Goal: Information Seeking & Learning: Learn about a topic

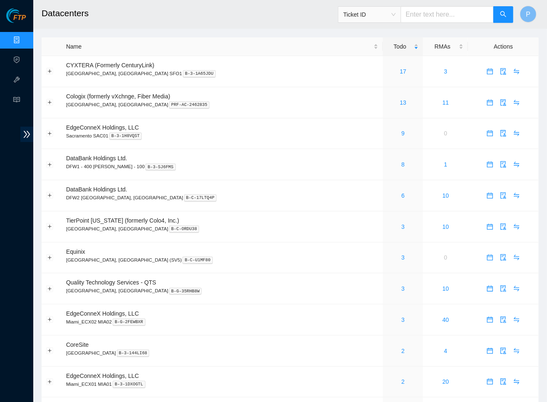
click at [433, 15] on input "text" at bounding box center [447, 14] width 93 height 17
paste input "B-G-2AADQZZ"
type input "B-G-2AADQZZ"
click at [503, 15] on icon "search" at bounding box center [503, 14] width 7 height 7
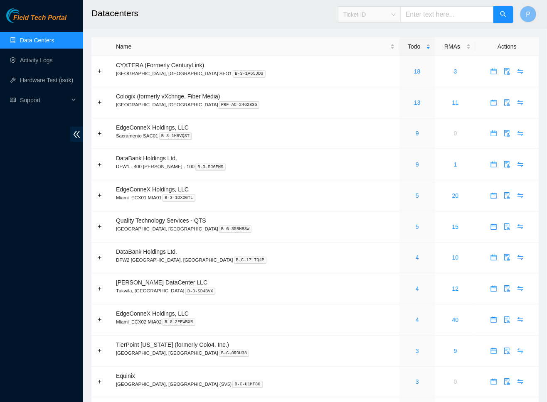
click at [389, 13] on span "Ticket ID" at bounding box center [369, 14] width 52 height 12
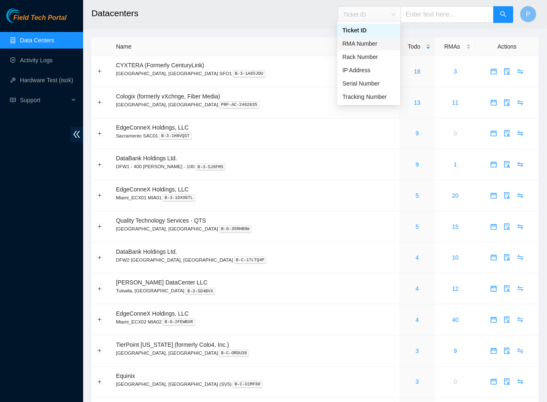
click at [389, 44] on div "RMA Number" at bounding box center [368, 43] width 53 height 9
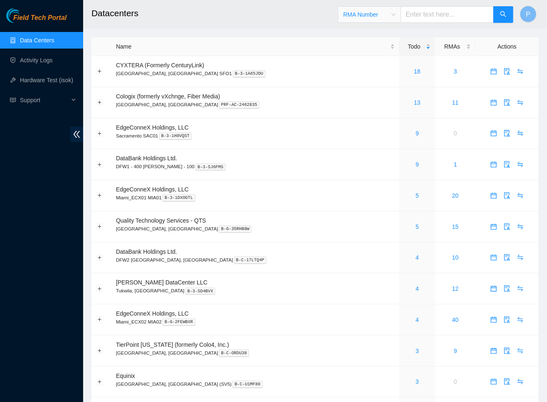
click at [420, 18] on input "text" at bounding box center [447, 14] width 93 height 17
paste input "B-G-2ABKWOB"
type input "B-G-2ABKWOB"
click at [505, 13] on icon "search" at bounding box center [503, 14] width 7 height 7
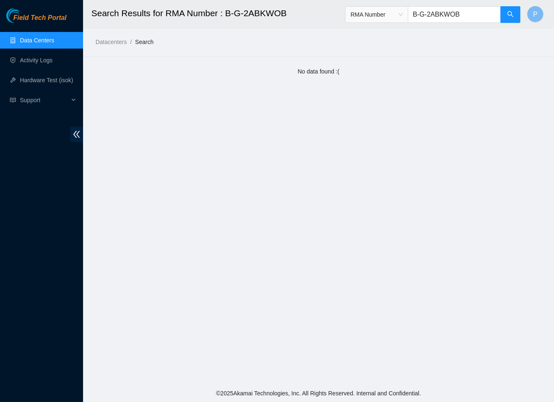
click at [391, 11] on span "RMA Number" at bounding box center [377, 14] width 52 height 12
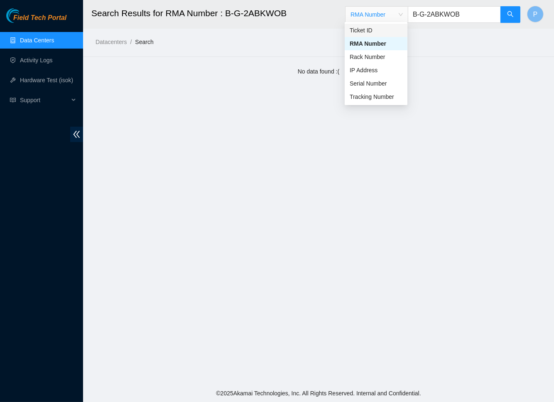
click at [393, 22] on body "Field Tech Portal Data Centers Activity Logs Hardware Test (isok) Support Searc…" at bounding box center [277, 201] width 554 height 402
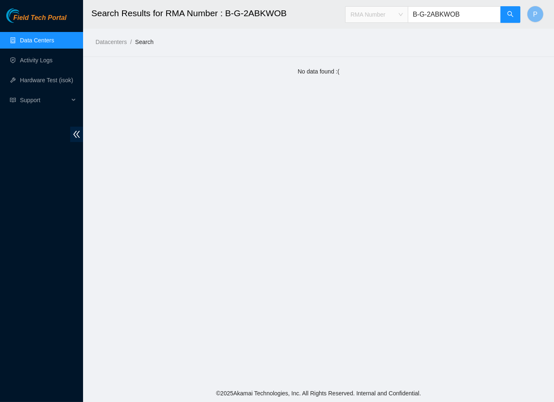
click at [394, 10] on span "RMA Number" at bounding box center [377, 14] width 52 height 12
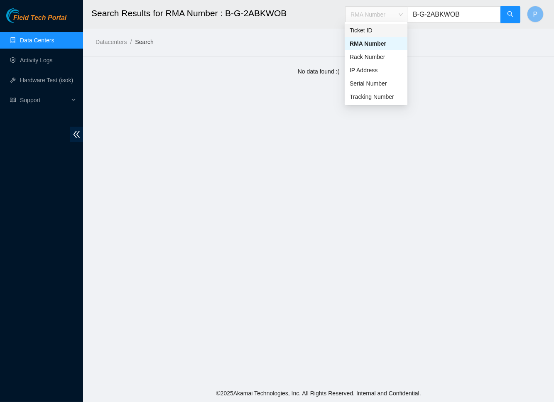
click at [387, 32] on div "Ticket ID" at bounding box center [376, 30] width 53 height 9
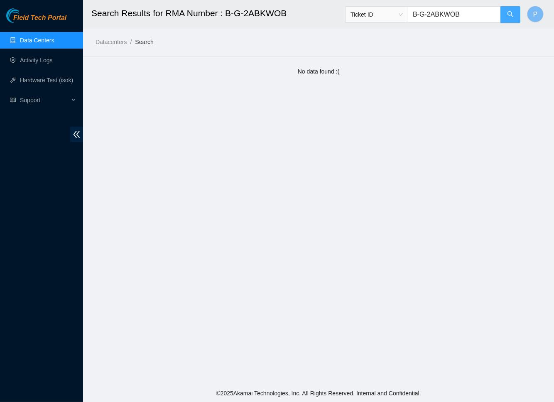
click at [512, 11] on icon "search" at bounding box center [510, 14] width 7 height 7
click at [76, 132] on icon "double-left" at bounding box center [76, 134] width 9 height 9
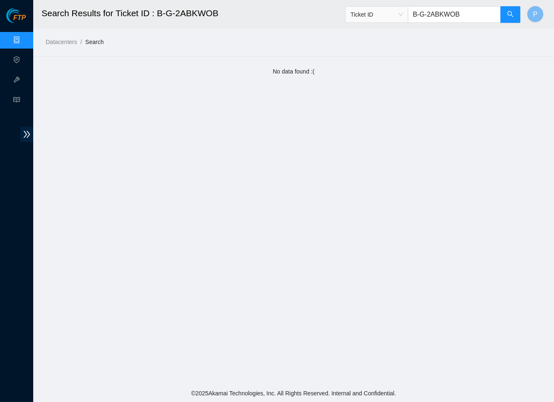
click at [465, 15] on input "B-G-2ABKWOB" at bounding box center [454, 14] width 93 height 17
click at [466, 15] on input "B-G-2ABKWOB" at bounding box center [454, 14] width 93 height 17
paste input "V-5CULUWN"
type input "B-V-5CULUWN"
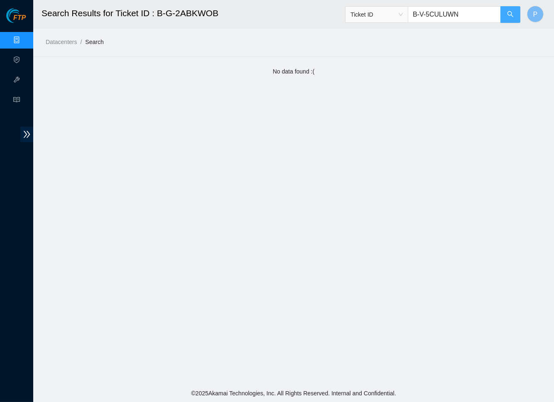
click at [506, 13] on button "button" at bounding box center [511, 14] width 20 height 17
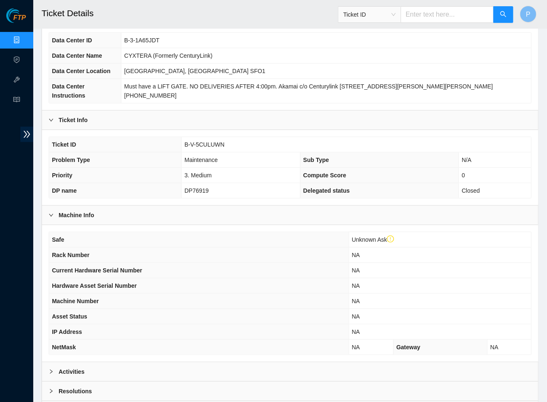
scroll to position [133, 0]
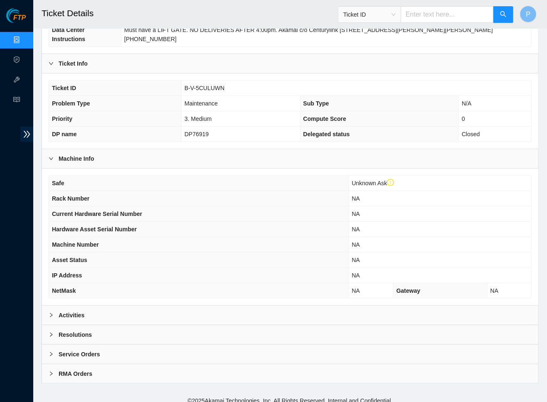
click at [265, 349] on div "Service Orders" at bounding box center [290, 354] width 496 height 19
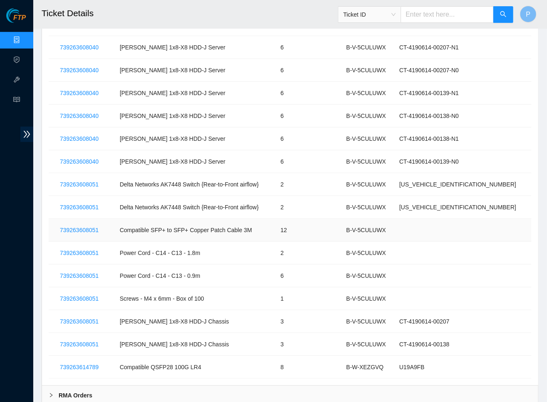
scroll to position [1352, 0]
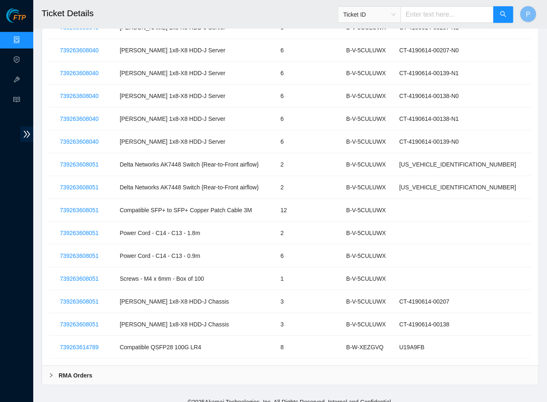
click at [317, 366] on div "RMA Orders" at bounding box center [290, 375] width 496 height 19
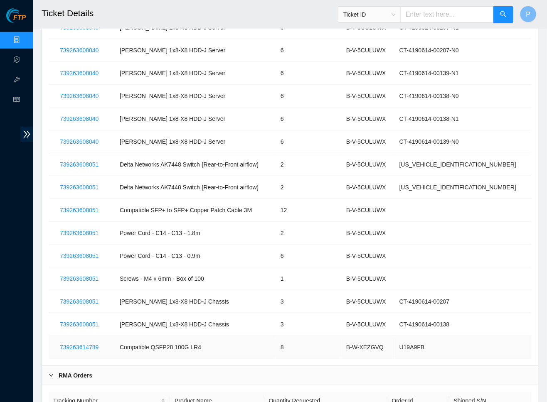
scroll to position [1409, 0]
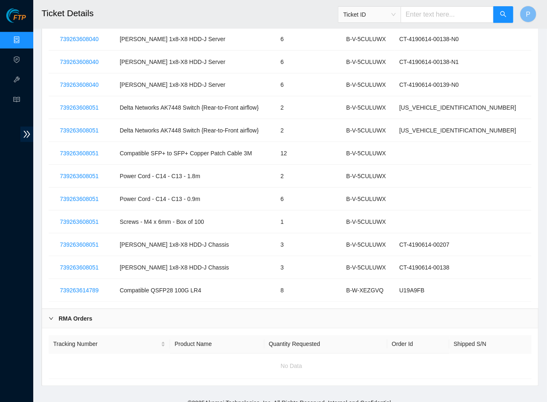
click at [328, 329] on div "Tracking Number Product Name Quantity Requested Order Id Shipped S/N No Data" at bounding box center [290, 357] width 496 height 57
click at [326, 310] on div "RMA Orders" at bounding box center [290, 318] width 496 height 19
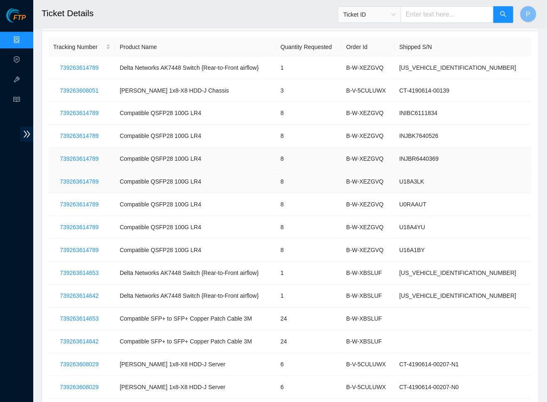
scroll to position [452, 0]
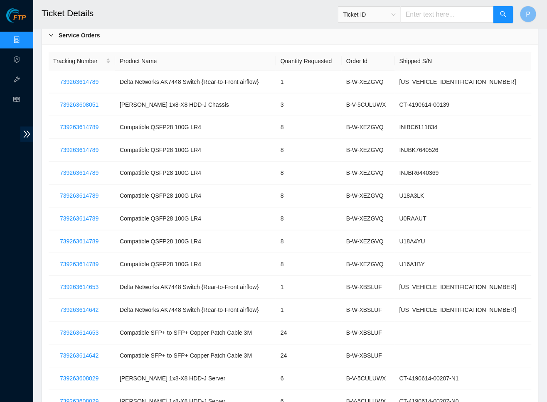
click at [383, 15] on span "Ticket ID" at bounding box center [369, 14] width 52 height 12
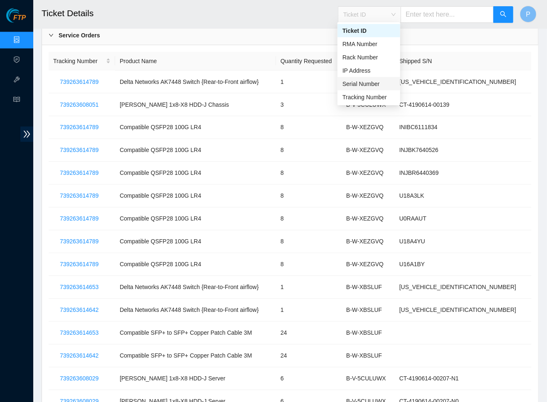
click at [378, 83] on div "Serial Number" at bounding box center [368, 83] width 53 height 9
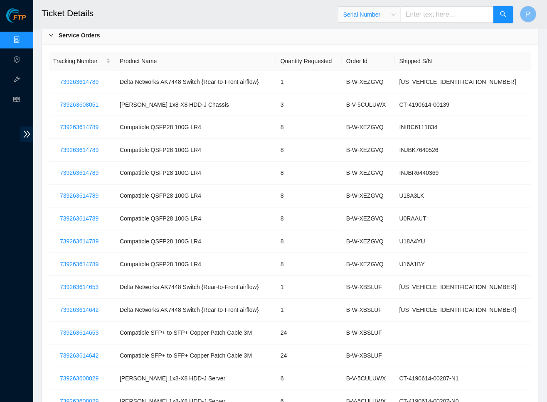
click at [440, 13] on input "text" at bounding box center [447, 14] width 93 height 17
paste input "AKL335407"
type input "AKL335407"
click at [504, 11] on icon "search" at bounding box center [503, 14] width 7 height 7
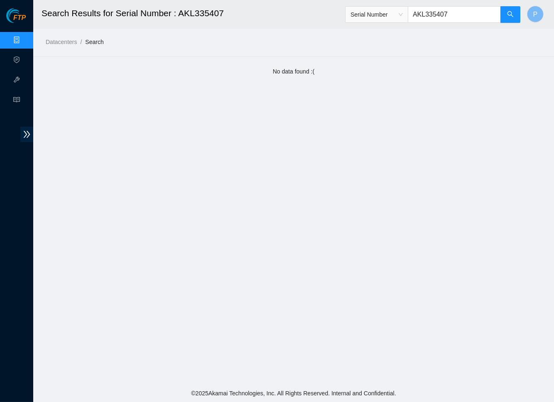
click at [24, 39] on link "Data Centers" at bounding box center [41, 40] width 34 height 7
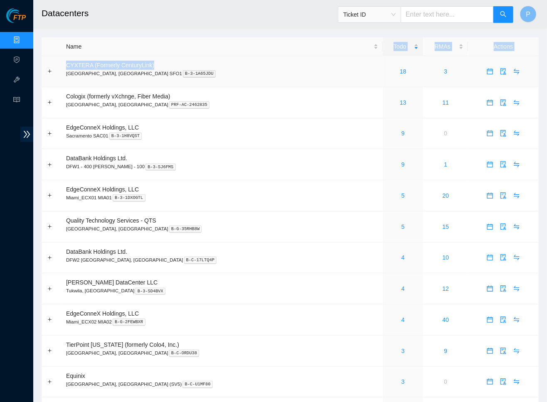
drag, startPoint x: 261, startPoint y: 61, endPoint x: 258, endPoint y: 3, distance: 58.7
click at [272, 176] on td "DataBank Holdings Ltd. DFW1 - 400 S. Akard - 100 B-3-SJ6FMS" at bounding box center [221, 164] width 321 height 31
click at [400, 70] on link "18" at bounding box center [403, 71] width 7 height 7
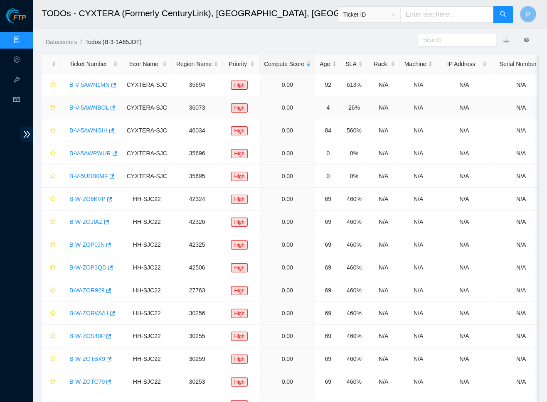
click at [88, 106] on link "B-V-5AWNBOL" at bounding box center [88, 107] width 39 height 7
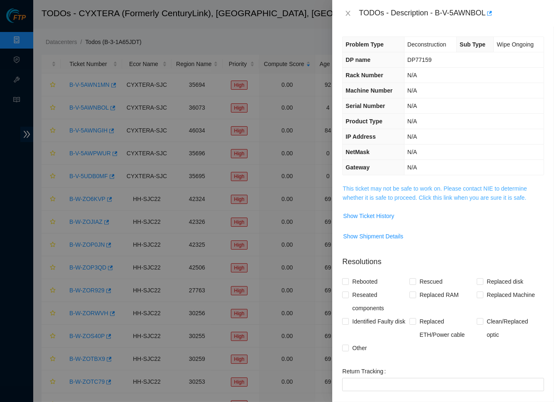
click at [408, 194] on link "This ticket may not be safe to work on. Please contact NIE to determine whether…" at bounding box center [435, 193] width 184 height 16
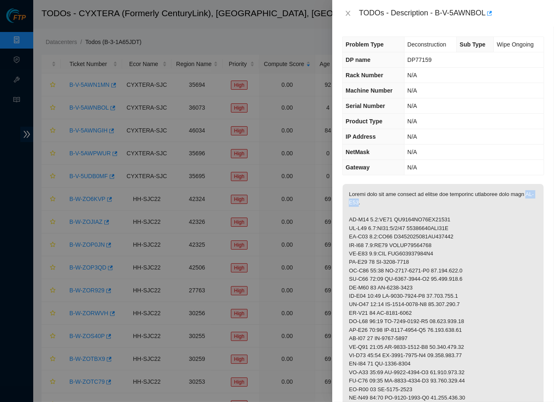
drag, startPoint x: 380, startPoint y: 198, endPoint x: 363, endPoint y: 199, distance: 16.6
copy p "CL-V06"
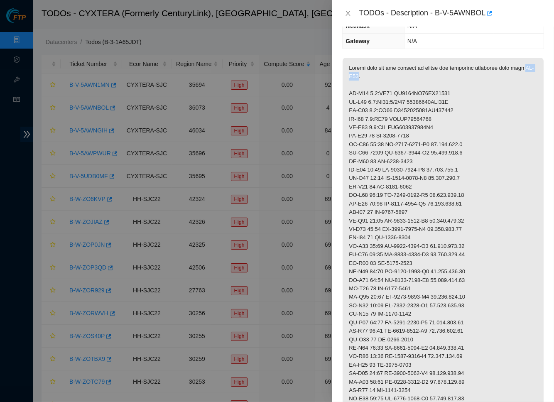
scroll to position [110, 0]
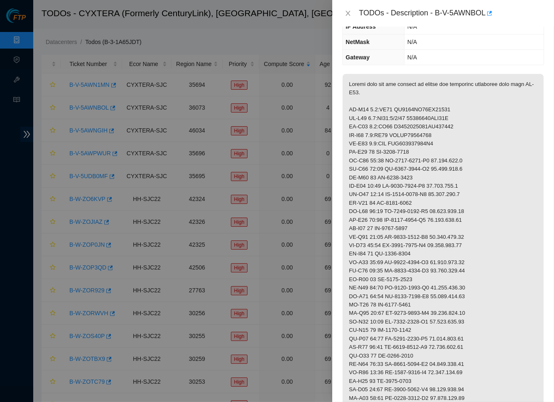
click at [392, 117] on p at bounding box center [443, 305] width 201 height 462
drag, startPoint x: 370, startPoint y: 106, endPoint x: 392, endPoint y: 105, distance: 22.1
click at [392, 105] on p at bounding box center [443, 305] width 201 height 462
copy p "0.4:FE22"
click at [373, 115] on p at bounding box center [443, 305] width 201 height 462
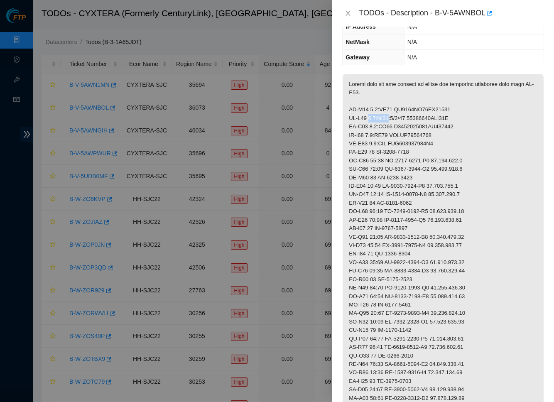
drag, startPoint x: 371, startPoint y: 114, endPoint x: 391, endPoint y: 113, distance: 20.4
click at [391, 114] on p at bounding box center [443, 305] width 201 height 462
click at [393, 115] on p at bounding box center [443, 305] width 201 height 462
drag, startPoint x: 370, startPoint y: 114, endPoint x: 411, endPoint y: 112, distance: 40.4
click at [411, 112] on p at bounding box center [443, 305] width 201 height 462
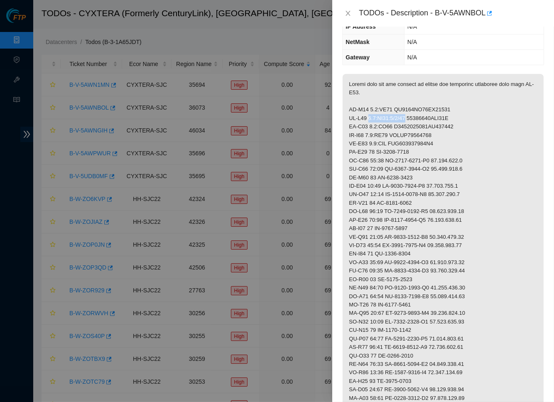
copy p "0.4:FE22:1/1/52"
drag, startPoint x: 370, startPoint y: 123, endPoint x: 393, endPoint y: 122, distance: 22.4
click at [393, 122] on p at bounding box center [443, 305] width 201 height 462
copy p "0.5:BE22"
drag, startPoint x: 370, startPoint y: 130, endPoint x: 394, endPoint y: 131, distance: 24.1
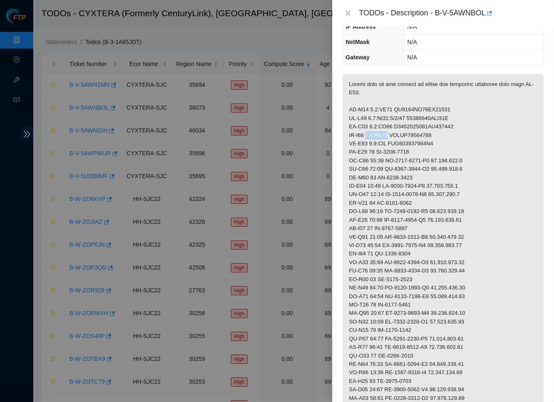
click at [394, 131] on p at bounding box center [443, 305] width 201 height 462
copy p "0.6:BE23"
drag, startPoint x: 396, startPoint y: 108, endPoint x: 456, endPoint y: 104, distance: 60.0
click at [456, 104] on p at bounding box center [443, 305] width 201 height 462
copy p "AK7448DL18BN00052"
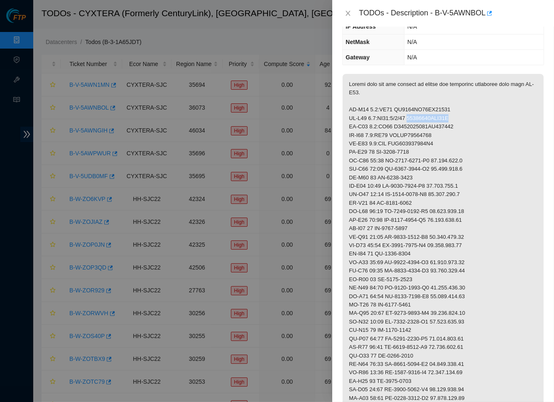
drag, startPoint x: 414, startPoint y: 114, endPoint x: 463, endPoint y: 114, distance: 48.6
click at [463, 114] on p at bounding box center [443, 305] width 201 height 462
copy p "37700172BRC32J"
drag, startPoint x: 397, startPoint y: 123, endPoint x: 468, endPoint y: 120, distance: 71.5
click at [468, 120] on p at bounding box center [443, 305] width 201 height 462
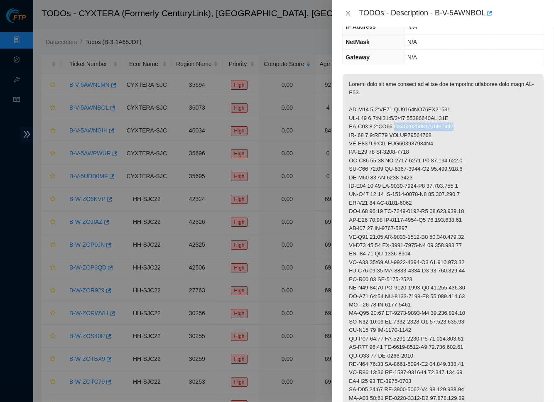
copy p "D2020066524AK000048"
drag, startPoint x: 397, startPoint y: 132, endPoint x: 460, endPoint y: 129, distance: 63.2
click at [460, 129] on p at bounding box center [443, 305] width 201 height 462
copy p "QTFCA63400031"
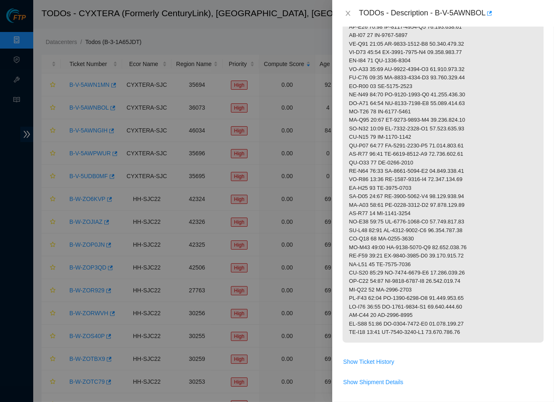
scroll to position [320, 0]
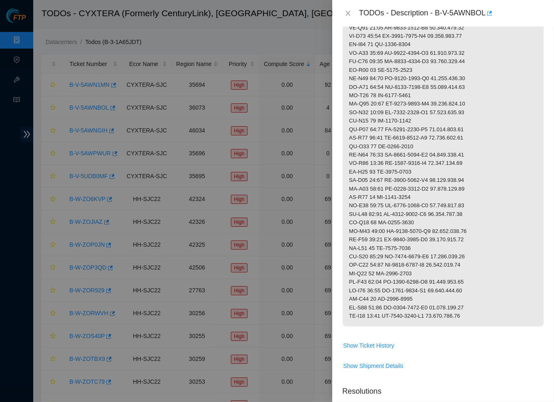
click at [514, 264] on p at bounding box center [443, 96] width 201 height 462
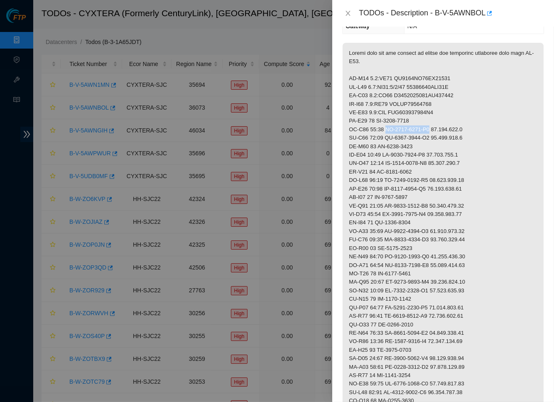
drag, startPoint x: 387, startPoint y: 125, endPoint x: 437, endPoint y: 124, distance: 49.5
click at [437, 124] on p at bounding box center [443, 274] width 201 height 462
copy p "MX-2015-0395-N0"
drag, startPoint x: 440, startPoint y: 125, endPoint x: 482, endPoint y: 123, distance: 42.4
click at [482, 123] on p at bounding box center [443, 274] width 201 height 462
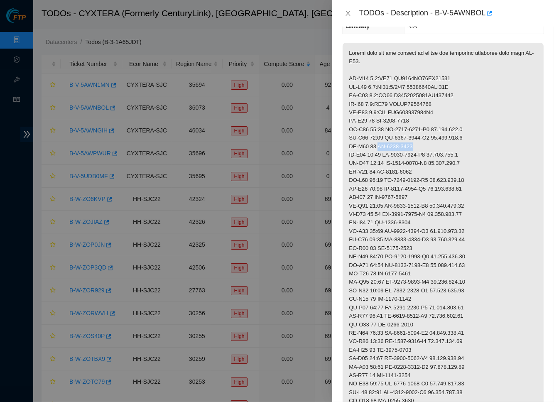
drag, startPoint x: 379, startPoint y: 142, endPoint x: 422, endPoint y: 139, distance: 43.3
click at [422, 139] on p at bounding box center [443, 274] width 201 height 462
drag, startPoint x: 410, startPoint y: 142, endPoint x: 552, endPoint y: 206, distance: 156.0
drag, startPoint x: 387, startPoint y: 150, endPoint x: 436, endPoint y: 150, distance: 49.0
click at [436, 150] on p at bounding box center [443, 274] width 201 height 462
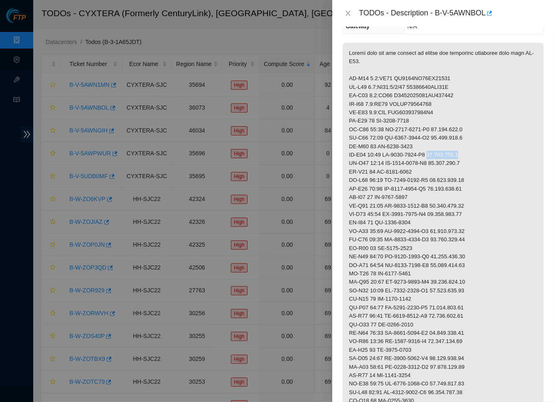
drag, startPoint x: 441, startPoint y: 150, endPoint x: 477, endPoint y: 149, distance: 35.8
click at [477, 149] on p at bounding box center [443, 274] width 201 height 462
drag, startPoint x: 424, startPoint y: 167, endPoint x: 377, endPoint y: 168, distance: 47.0
click at [377, 168] on p at bounding box center [443, 274] width 201 height 462
click at [381, 168] on p at bounding box center [443, 274] width 201 height 462
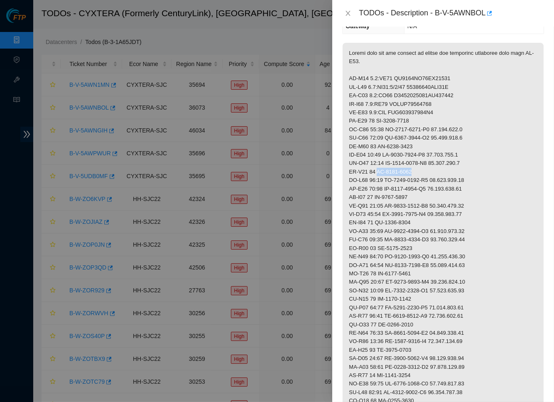
drag, startPoint x: 378, startPoint y: 167, endPoint x: 420, endPoint y: 167, distance: 42.0
click at [420, 167] on p at bounding box center [443, 274] width 201 height 462
drag, startPoint x: 388, startPoint y: 175, endPoint x: 437, endPoint y: 177, distance: 48.2
click at [437, 177] on p at bounding box center [443, 274] width 201 height 462
drag, startPoint x: 440, startPoint y: 177, endPoint x: 497, endPoint y: 174, distance: 57.9
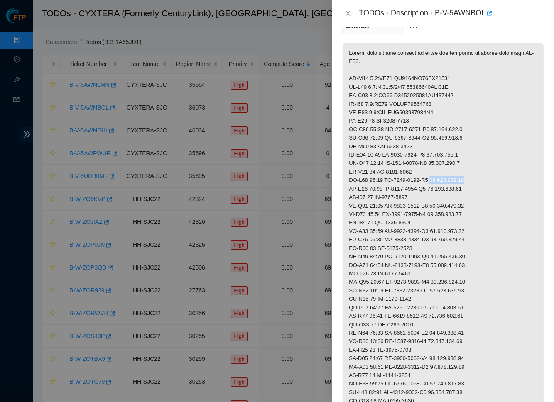
click at [497, 174] on p at bounding box center [443, 274] width 201 height 462
drag, startPoint x: 380, startPoint y: 192, endPoint x: 425, endPoint y: 190, distance: 44.9
click at [425, 190] on p at bounding box center [443, 274] width 201 height 462
drag, startPoint x: 387, startPoint y: 201, endPoint x: 436, endPoint y: 201, distance: 49.0
click at [436, 201] on p at bounding box center [443, 274] width 201 height 462
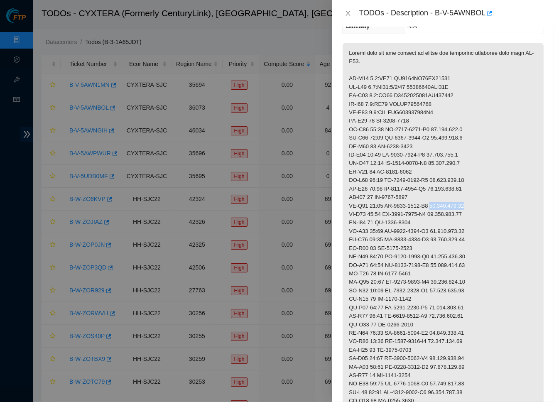
drag, startPoint x: 441, startPoint y: 201, endPoint x: 481, endPoint y: 198, distance: 40.0
click at [481, 198] on p at bounding box center [443, 274] width 201 height 462
drag, startPoint x: 423, startPoint y: 216, endPoint x: 379, endPoint y: 217, distance: 43.6
click at [379, 217] on p at bounding box center [443, 274] width 201 height 462
click at [384, 220] on p at bounding box center [443, 274] width 201 height 462
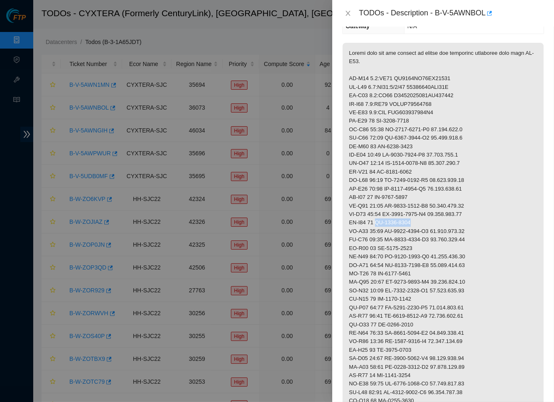
drag, startPoint x: 379, startPoint y: 216, endPoint x: 418, endPoint y: 216, distance: 39.5
click at [425, 216] on p at bounding box center [443, 274] width 201 height 462
drag, startPoint x: 387, startPoint y: 225, endPoint x: 437, endPoint y: 226, distance: 49.9
click at [437, 226] on p at bounding box center [443, 274] width 201 height 462
drag, startPoint x: 440, startPoint y: 224, endPoint x: 478, endPoint y: 221, distance: 37.9
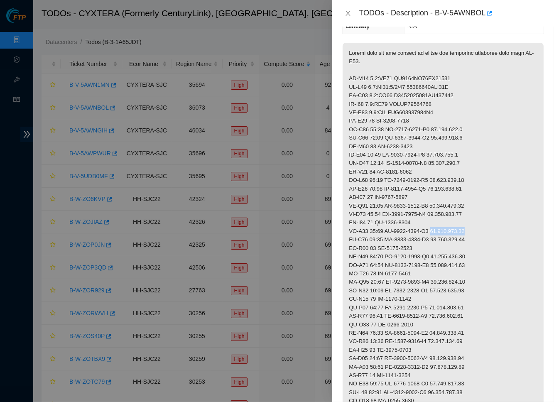
click at [479, 221] on p at bounding box center [443, 274] width 201 height 462
drag, startPoint x: 380, startPoint y: 242, endPoint x: 427, endPoint y: 241, distance: 47.4
click at [427, 241] on p at bounding box center [443, 274] width 201 height 462
drag, startPoint x: 387, startPoint y: 251, endPoint x: 437, endPoint y: 249, distance: 49.5
click at [437, 249] on p at bounding box center [443, 274] width 201 height 462
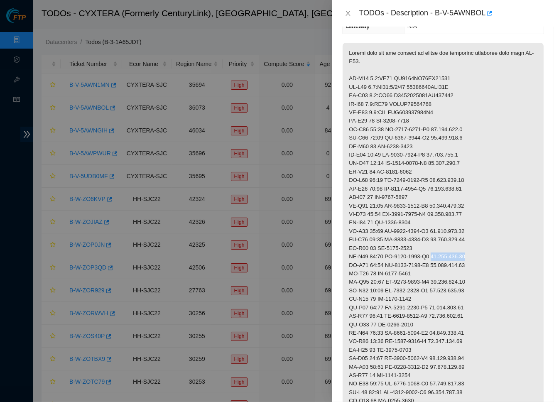
drag, startPoint x: 440, startPoint y: 251, endPoint x: 482, endPoint y: 250, distance: 41.6
click at [482, 250] on p at bounding box center [443, 274] width 201 height 462
drag, startPoint x: 378, startPoint y: 266, endPoint x: 426, endPoint y: 266, distance: 47.8
click at [426, 266] on p at bounding box center [443, 274] width 201 height 462
drag, startPoint x: 387, startPoint y: 275, endPoint x: 438, endPoint y: 276, distance: 51.1
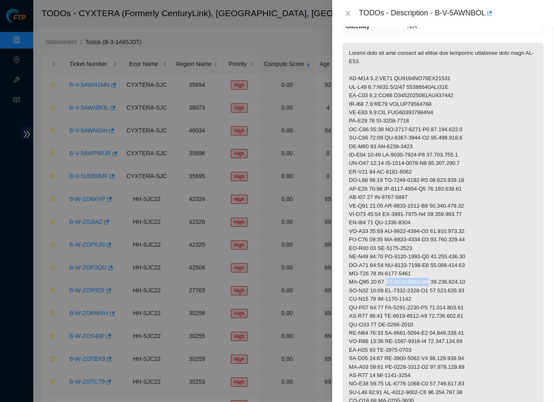
click at [438, 276] on p at bounding box center [443, 274] width 201 height 462
drag, startPoint x: 440, startPoint y: 275, endPoint x: 478, endPoint y: 275, distance: 37.8
click at [483, 274] on p at bounding box center [443, 274] width 201 height 462
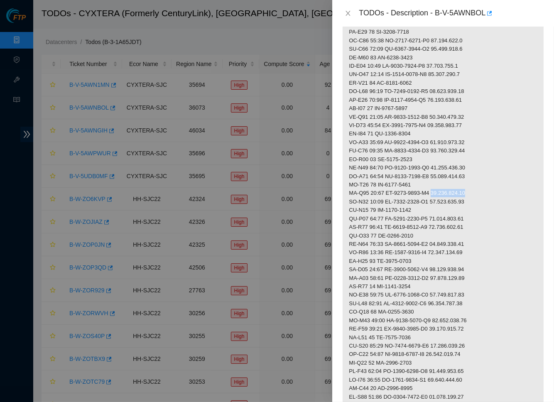
scroll to position [253, 0]
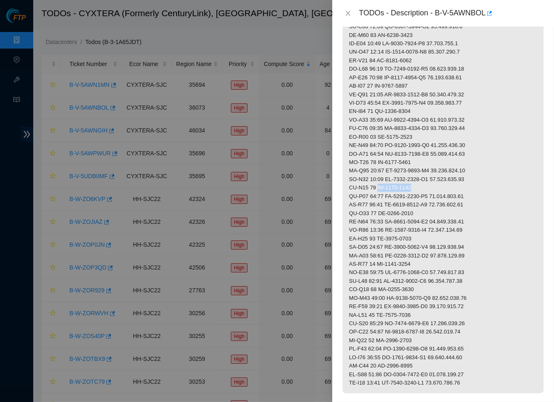
drag, startPoint x: 380, startPoint y: 179, endPoint x: 419, endPoint y: 181, distance: 38.7
click at [419, 181] on p at bounding box center [443, 162] width 201 height 462
drag, startPoint x: 388, startPoint y: 189, endPoint x: 437, endPoint y: 187, distance: 49.1
click at [437, 187] on p at bounding box center [443, 162] width 201 height 462
drag, startPoint x: 442, startPoint y: 187, endPoint x: 477, endPoint y: 189, distance: 35.4
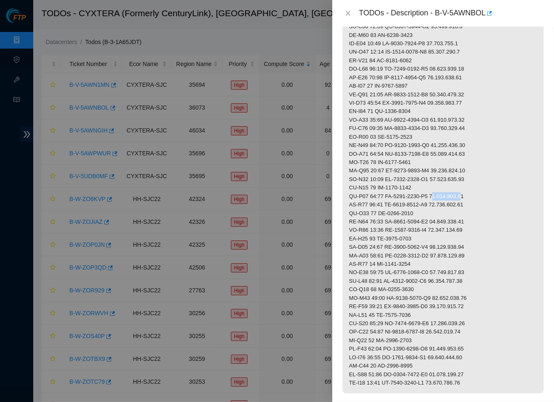
click at [477, 189] on p at bounding box center [443, 162] width 201 height 462
drag, startPoint x: 440, startPoint y: 189, endPoint x: 478, endPoint y: 186, distance: 38.3
click at [478, 186] on p at bounding box center [443, 162] width 201 height 462
drag, startPoint x: 379, startPoint y: 205, endPoint x: 418, endPoint y: 207, distance: 39.5
click at [428, 206] on p at bounding box center [443, 162] width 201 height 462
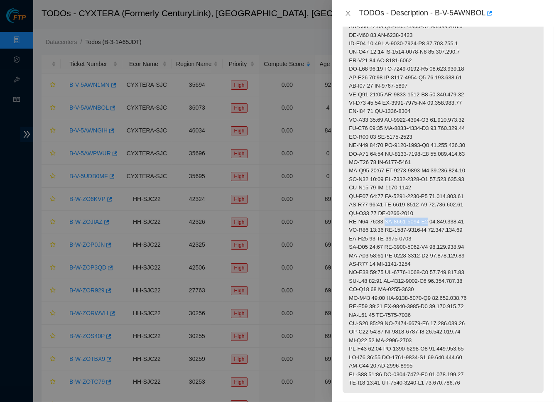
drag, startPoint x: 388, startPoint y: 214, endPoint x: 437, endPoint y: 213, distance: 48.6
click at [437, 213] on p at bounding box center [443, 162] width 201 height 462
drag, startPoint x: 441, startPoint y: 212, endPoint x: 485, endPoint y: 211, distance: 44.5
click at [485, 211] on p at bounding box center [443, 162] width 201 height 462
drag, startPoint x: 378, startPoint y: 230, endPoint x: 436, endPoint y: 229, distance: 57.8
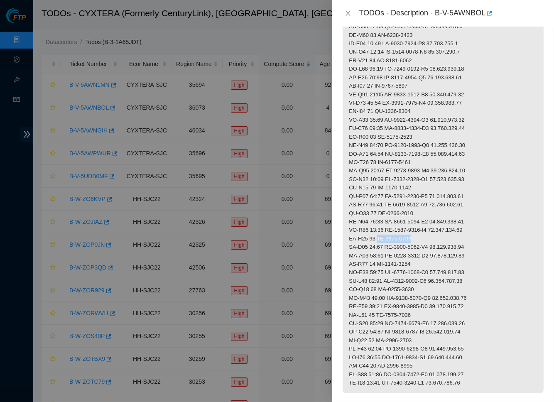
click at [436, 229] on p at bounding box center [443, 162] width 201 height 462
drag, startPoint x: 418, startPoint y: 229, endPoint x: 553, endPoint y: 250, distance: 136.2
drag, startPoint x: 388, startPoint y: 239, endPoint x: 436, endPoint y: 239, distance: 48.2
click at [436, 239] on p at bounding box center [443, 162] width 201 height 462
drag, startPoint x: 440, startPoint y: 239, endPoint x: 487, endPoint y: 237, distance: 46.6
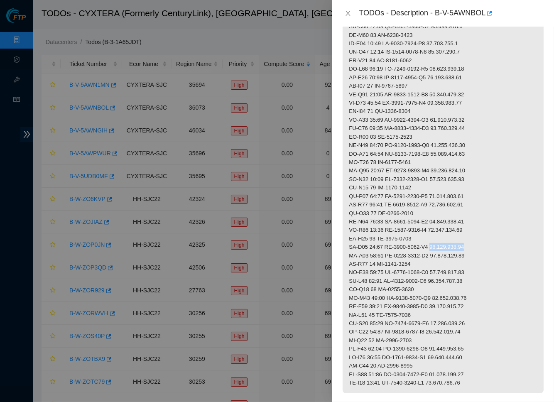
click at [487, 237] on p at bounding box center [443, 162] width 201 height 462
drag, startPoint x: 381, startPoint y: 255, endPoint x: 420, endPoint y: 254, distance: 39.9
click at [420, 254] on p at bounding box center [443, 162] width 201 height 462
drag, startPoint x: 389, startPoint y: 263, endPoint x: 436, endPoint y: 264, distance: 47.4
click at [436, 264] on p at bounding box center [443, 162] width 201 height 462
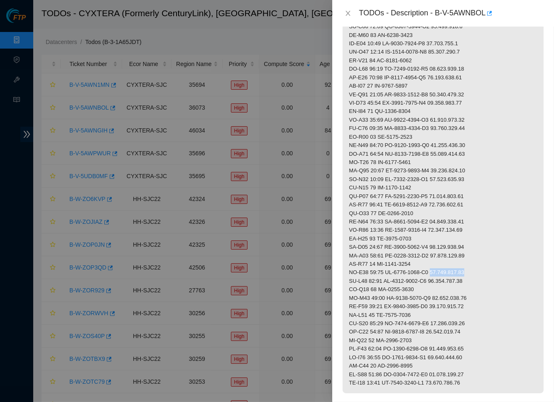
drag, startPoint x: 440, startPoint y: 263, endPoint x: 480, endPoint y: 263, distance: 40.3
click at [480, 263] on p at bounding box center [443, 162] width 201 height 462
drag, startPoint x: 379, startPoint y: 279, endPoint x: 428, endPoint y: 279, distance: 49.0
click at [428, 279] on p at bounding box center [443, 162] width 201 height 462
drag, startPoint x: 387, startPoint y: 289, endPoint x: 437, endPoint y: 288, distance: 50.3
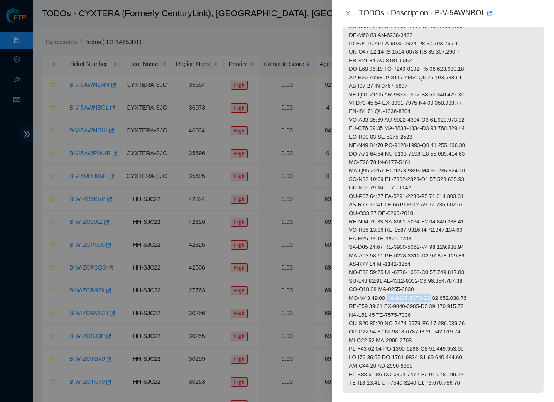
click at [437, 288] on p at bounding box center [443, 162] width 201 height 462
drag, startPoint x: 441, startPoint y: 287, endPoint x: 472, endPoint y: 285, distance: 31.2
click at [480, 286] on p at bounding box center [443, 162] width 201 height 462
drag, startPoint x: 379, startPoint y: 304, endPoint x: 417, endPoint y: 303, distance: 38.7
click at [417, 303] on p at bounding box center [443, 162] width 201 height 462
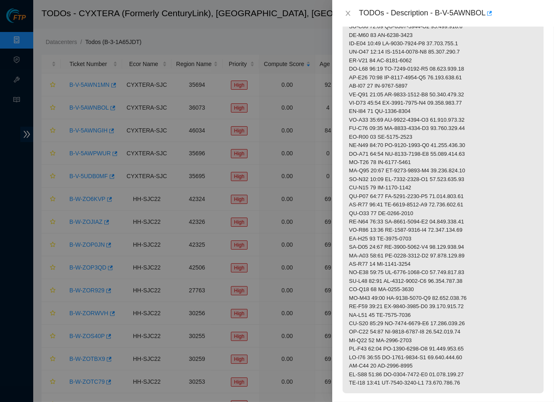
click at [418, 305] on p at bounding box center [443, 162] width 201 height 462
drag, startPoint x: 380, startPoint y: 304, endPoint x: 425, endPoint y: 306, distance: 44.5
click at [425, 306] on p at bounding box center [443, 162] width 201 height 462
drag, startPoint x: 387, startPoint y: 314, endPoint x: 437, endPoint y: 313, distance: 49.4
click at [437, 313] on p at bounding box center [443, 162] width 201 height 462
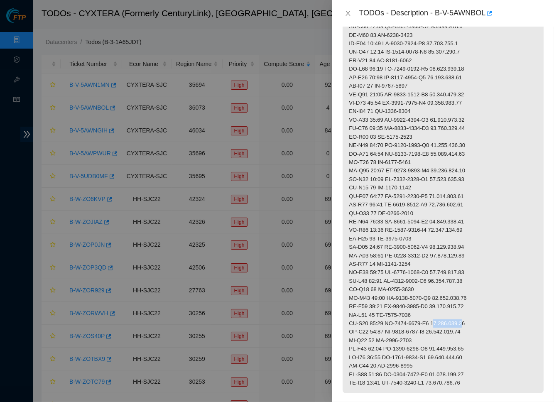
drag, startPoint x: 441, startPoint y: 312, endPoint x: 433, endPoint y: 315, distance: 9.3
click at [477, 315] on p at bounding box center [443, 162] width 201 height 462
click at [442, 315] on p at bounding box center [443, 162] width 201 height 462
drag, startPoint x: 448, startPoint y: 312, endPoint x: 444, endPoint y: 313, distance: 4.2
click at [448, 312] on p at bounding box center [443, 162] width 201 height 462
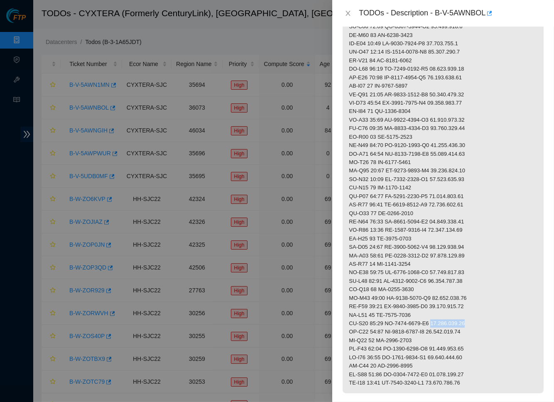
drag, startPoint x: 440, startPoint y: 313, endPoint x: 475, endPoint y: 317, distance: 35.5
click at [498, 315] on p at bounding box center [443, 162] width 201 height 462
drag, startPoint x: 440, startPoint y: 312, endPoint x: 481, endPoint y: 312, distance: 40.7
click at [481, 312] on p at bounding box center [443, 162] width 201 height 462
drag, startPoint x: 379, startPoint y: 330, endPoint x: 425, endPoint y: 331, distance: 46.5
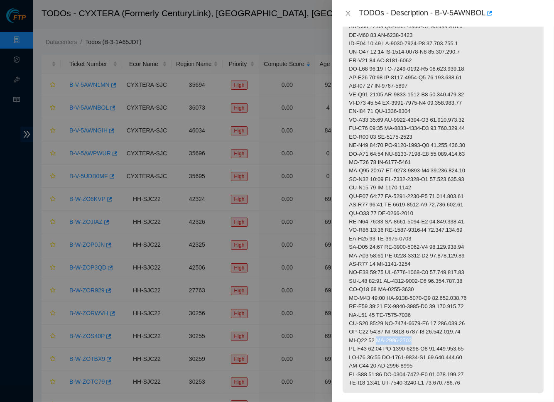
click at [428, 331] on p at bounding box center [443, 162] width 201 height 462
drag, startPoint x: 387, startPoint y: 338, endPoint x: 438, endPoint y: 337, distance: 51.1
click at [438, 337] on p at bounding box center [443, 162] width 201 height 462
drag, startPoint x: 441, startPoint y: 336, endPoint x: 486, endPoint y: 337, distance: 44.9
click at [486, 337] on p at bounding box center [443, 162] width 201 height 462
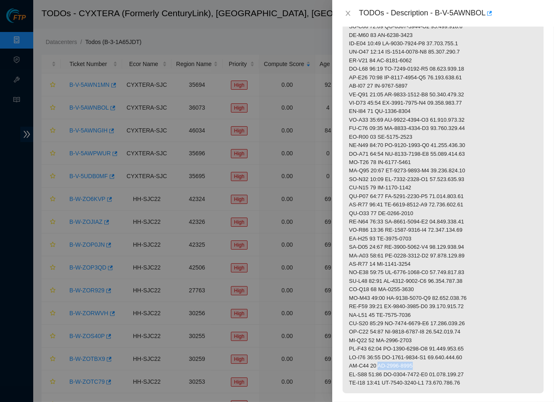
drag, startPoint x: 379, startPoint y: 355, endPoint x: 449, endPoint y: 353, distance: 70.3
click at [459, 355] on p at bounding box center [443, 162] width 201 height 462
drag, startPoint x: 387, startPoint y: 363, endPoint x: 436, endPoint y: 363, distance: 49.0
click at [437, 364] on p at bounding box center [443, 162] width 201 height 462
drag, startPoint x: 440, startPoint y: 362, endPoint x: 487, endPoint y: 362, distance: 47.4
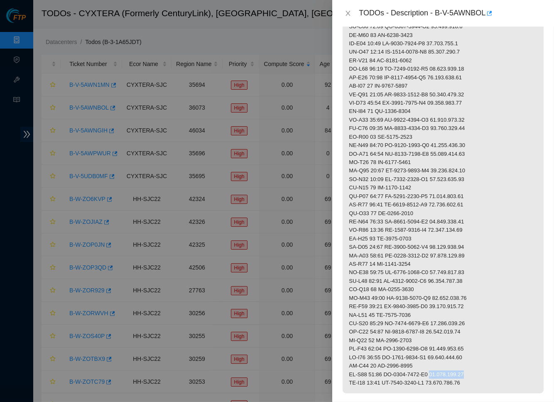
click at [487, 362] on p at bounding box center [443, 162] width 201 height 462
click at [509, 188] on p at bounding box center [443, 162] width 201 height 462
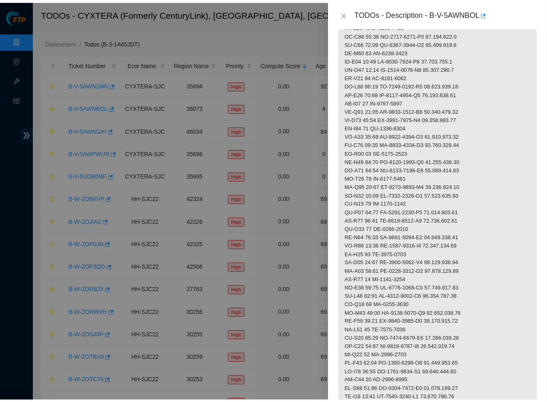
scroll to position [303, 0]
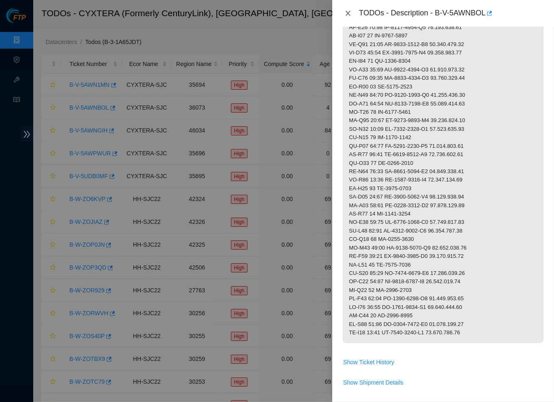
click at [349, 10] on icon "close" at bounding box center [348, 13] width 7 height 7
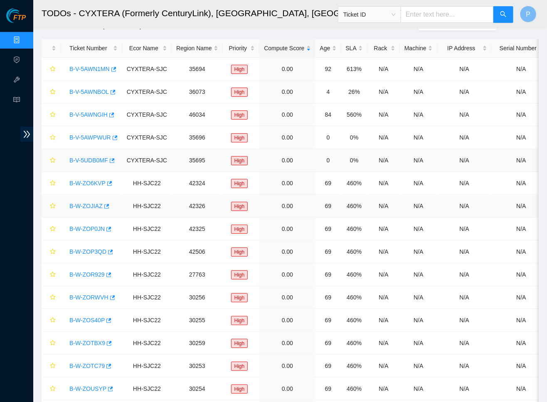
scroll to position [56, 0]
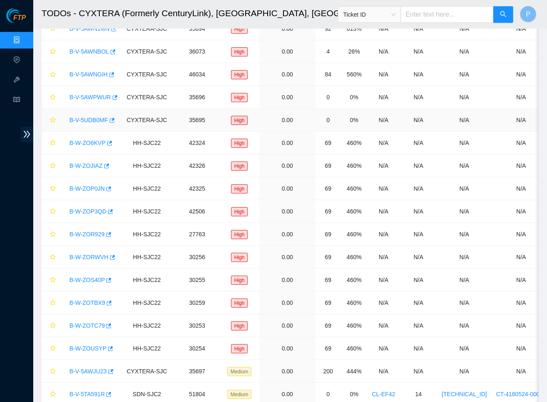
click at [88, 118] on link "B-V-5UDB0MF" at bounding box center [88, 120] width 39 height 7
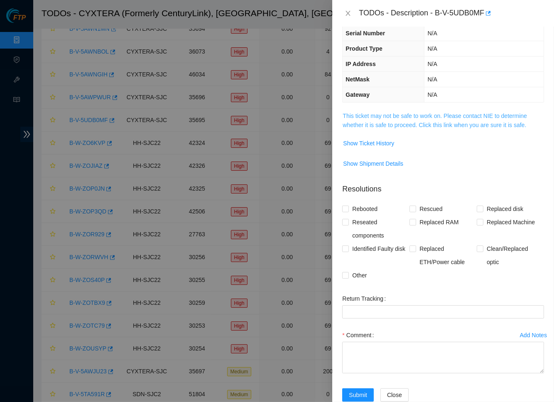
click at [393, 123] on link "This ticket may not be safe to work on. Please contact NIE to determine whether…" at bounding box center [435, 121] width 184 height 16
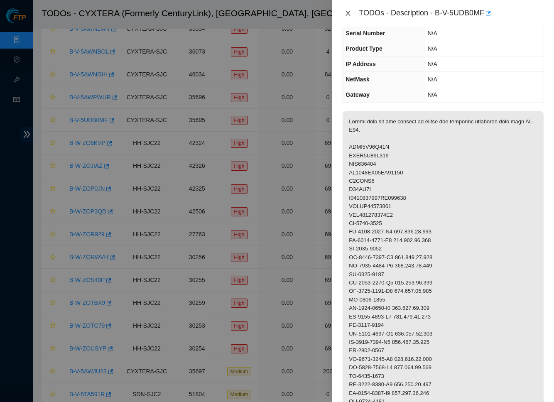
click at [349, 13] on icon "close" at bounding box center [348, 13] width 7 height 7
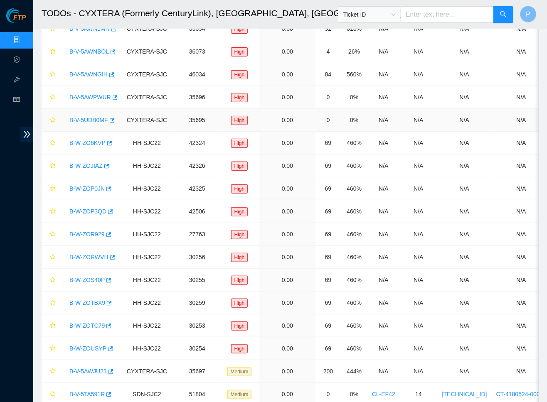
click at [92, 119] on link "B-V-5UDB0MF" at bounding box center [88, 120] width 39 height 7
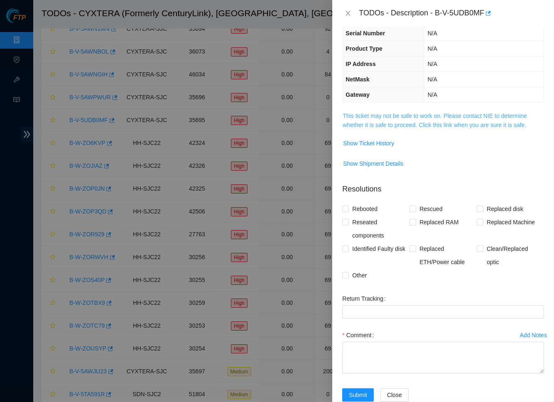
click at [393, 113] on link "This ticket may not be safe to work on. Please contact NIE to determine whether…" at bounding box center [435, 121] width 184 height 16
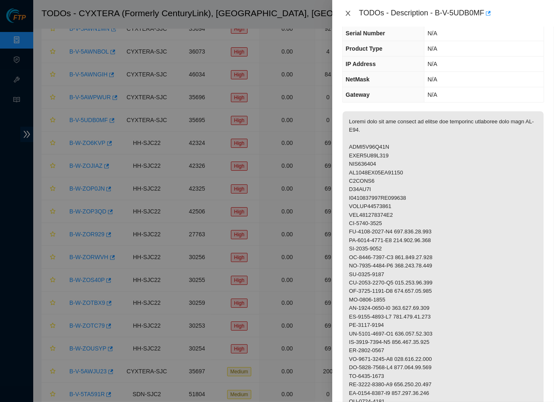
click at [349, 13] on icon "close" at bounding box center [348, 13] width 5 height 5
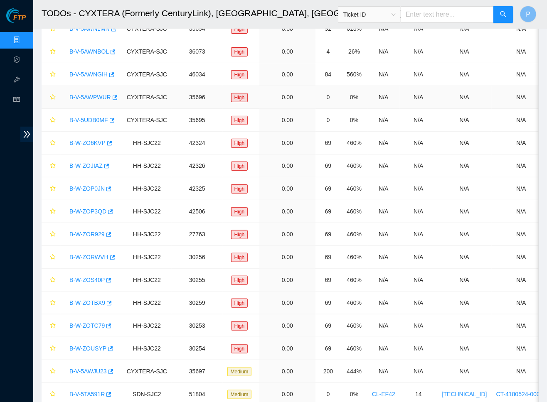
click at [81, 98] on link "B-V-5AWPWUR" at bounding box center [90, 97] width 42 height 7
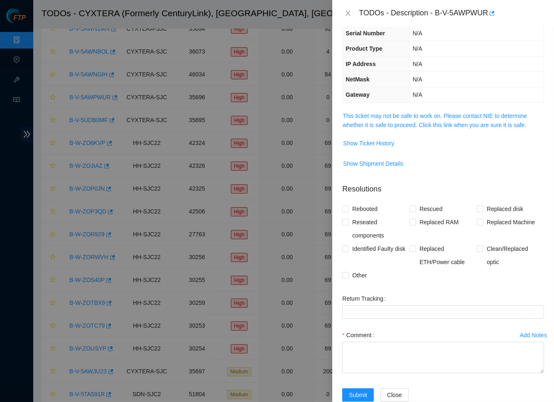
click at [412, 125] on span "This ticket may not be safe to work on. Please contact NIE to determine whether…" at bounding box center [443, 120] width 201 height 18
click at [411, 120] on link "This ticket may not be safe to work on. Please contact NIE to determine whether…" at bounding box center [435, 121] width 184 height 16
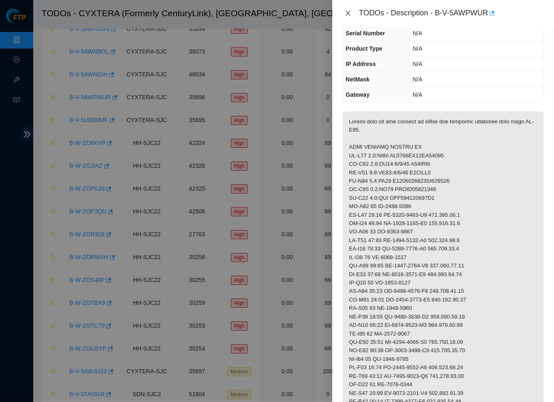
click at [350, 16] on icon "close" at bounding box center [348, 13] width 7 height 7
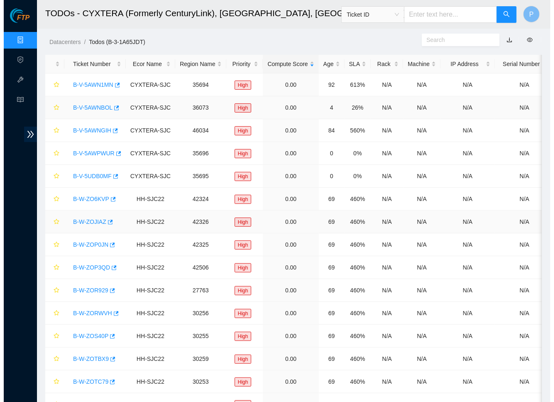
scroll to position [0, 0]
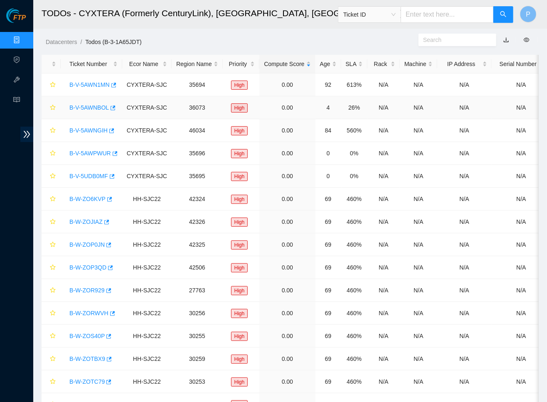
click at [96, 106] on link "B-V-5AWNBOL" at bounding box center [88, 107] width 39 height 7
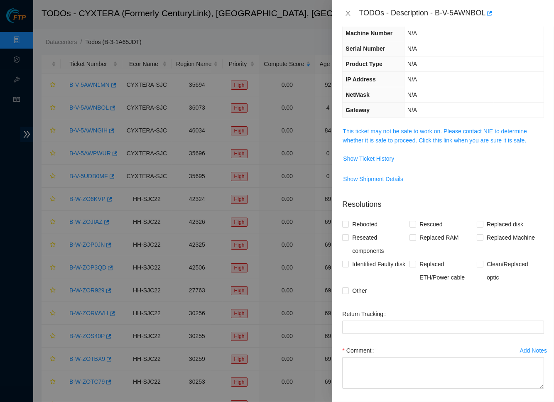
click at [418, 145] on span "This ticket may not be safe to work on. Please contact NIE to determine whether…" at bounding box center [443, 136] width 201 height 18
click at [418, 143] on span "This ticket may not be safe to work on. Please contact NIE to determine whether…" at bounding box center [443, 136] width 201 height 18
click at [422, 136] on link "This ticket may not be safe to work on. Please contact NIE to determine whether…" at bounding box center [435, 136] width 184 height 16
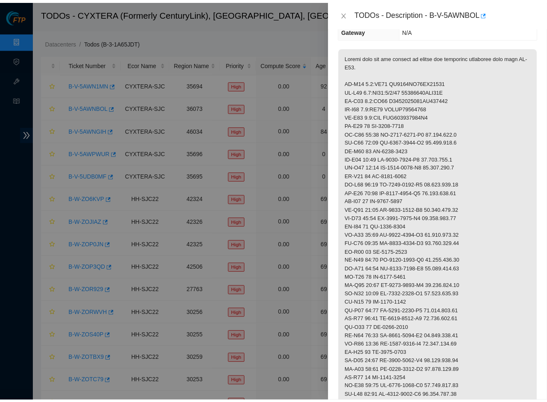
scroll to position [92, 0]
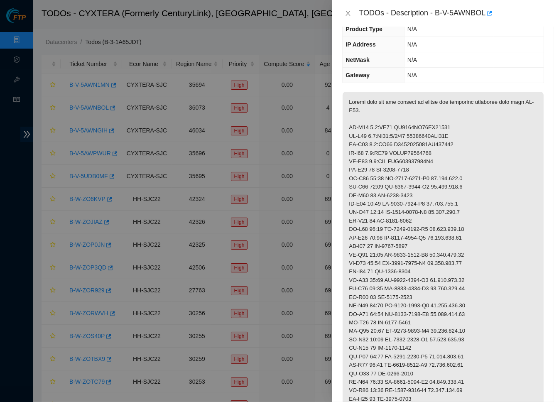
click at [348, 7] on div "TODOs - Description - B-V-5AWNBOL" at bounding box center [443, 13] width 202 height 13
click at [348, 10] on icon "close" at bounding box center [348, 13] width 7 height 7
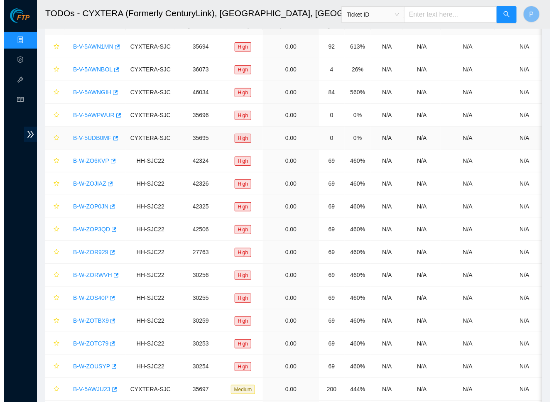
scroll to position [25, 0]
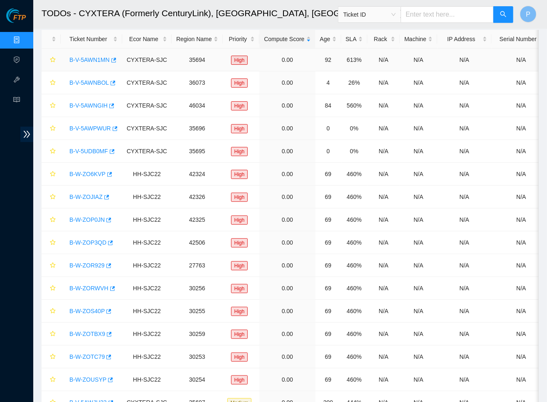
click at [91, 57] on link "B-V-5AWN1MN" at bounding box center [89, 60] width 40 height 7
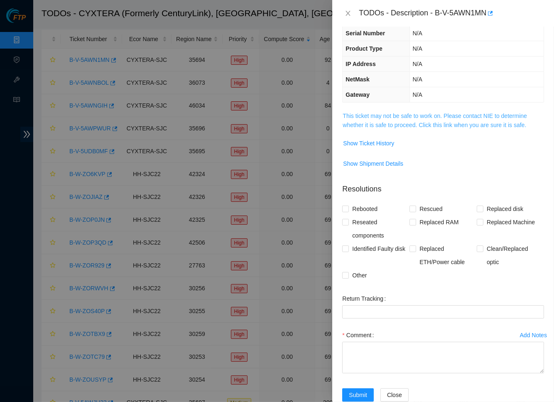
click at [391, 115] on link "This ticket may not be safe to work on. Please contact NIE to determine whether…" at bounding box center [435, 121] width 184 height 16
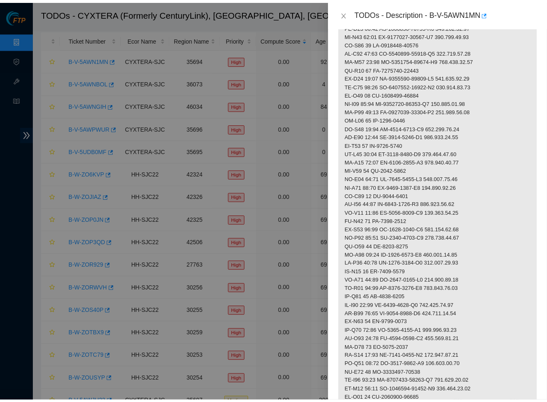
scroll to position [582, 0]
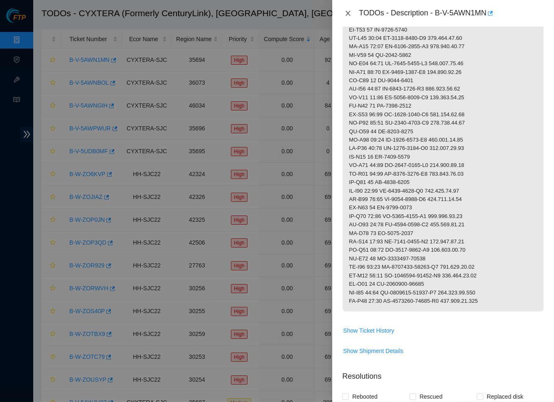
click at [347, 10] on icon "close" at bounding box center [348, 13] width 7 height 7
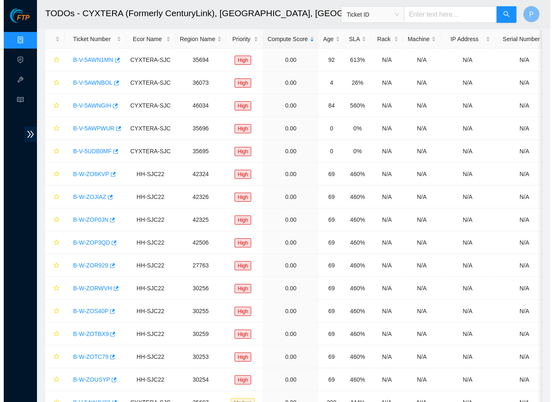
scroll to position [57, 0]
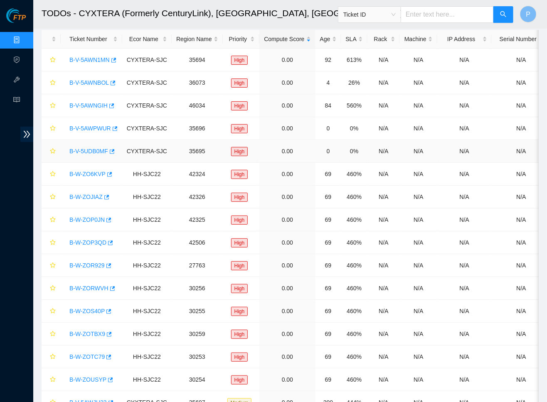
click at [98, 148] on link "B-V-5UDB0MF" at bounding box center [88, 151] width 39 height 7
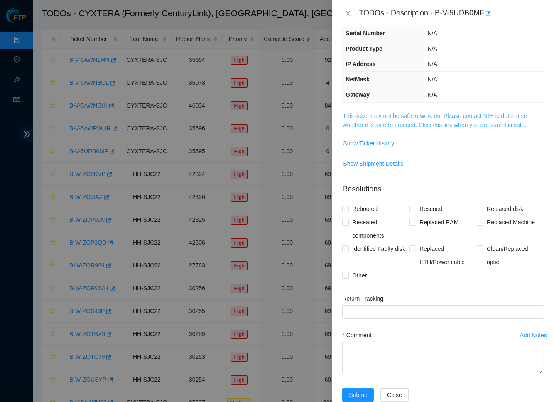
click at [395, 114] on link "This ticket may not be safe to work on. Please contact NIE to determine whether…" at bounding box center [435, 121] width 184 height 16
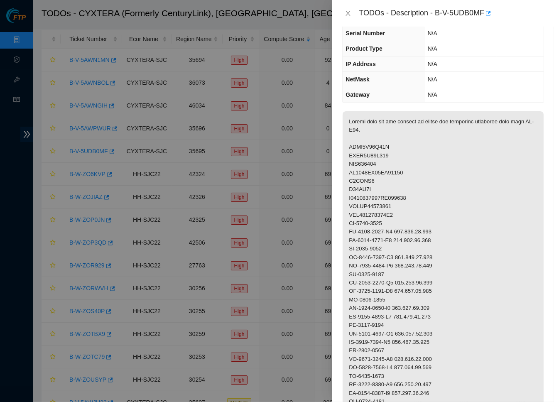
scroll to position [0, 0]
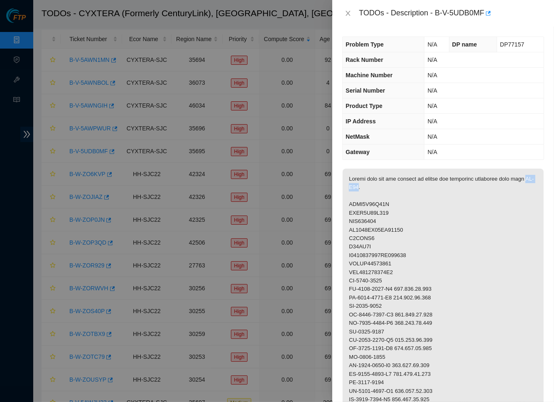
drag, startPoint x: 362, startPoint y: 184, endPoint x: 380, endPoint y: 184, distance: 18.3
drag, startPoint x: 440, startPoint y: 12, endPoint x: 489, endPoint y: 10, distance: 49.1
click at [489, 10] on div "TODOs - Description - B-V-5UDB0MF" at bounding box center [451, 13] width 185 height 13
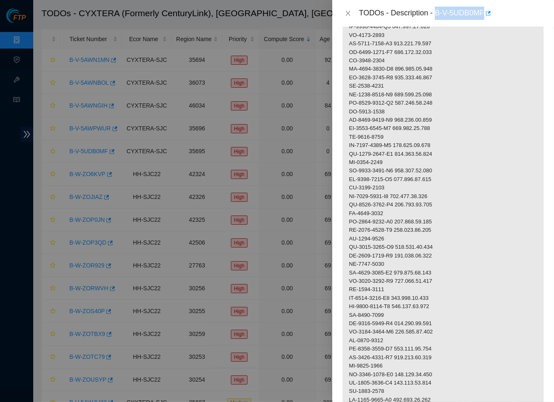
scroll to position [579, 0]
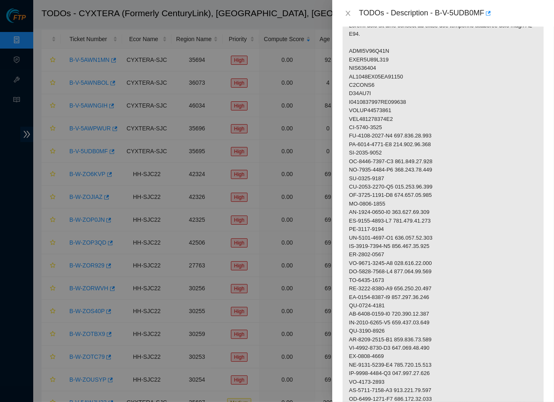
scroll to position [137, 0]
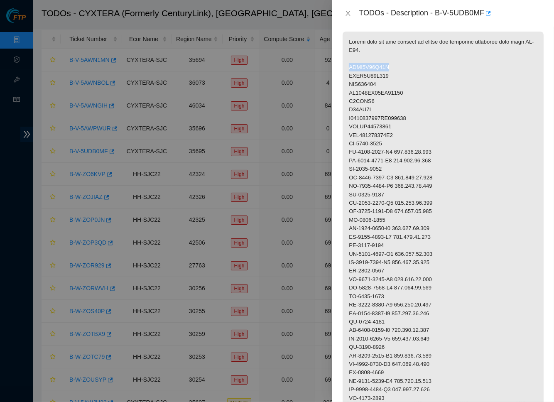
drag, startPoint x: 400, startPoint y: 62, endPoint x: 367, endPoint y: 63, distance: 32.4
click at [343, 62] on p at bounding box center [443, 407] width 201 height 751
drag, startPoint x: 395, startPoint y: 71, endPoint x: 347, endPoint y: 74, distance: 47.8
click at [347, 74] on p at bounding box center [443, 407] width 201 height 751
drag, startPoint x: 385, startPoint y: 81, endPoint x: 350, endPoint y: 83, distance: 34.9
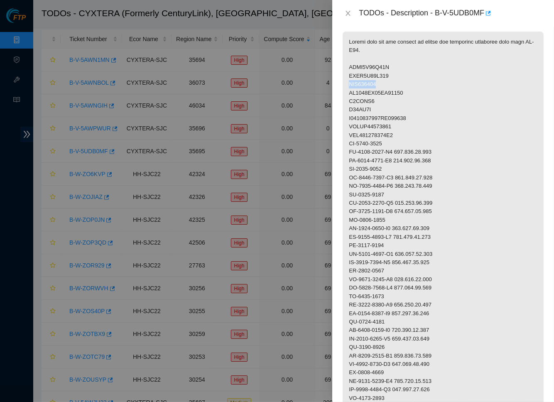
click at [350, 83] on p at bounding box center [443, 407] width 201 height 751
drag, startPoint x: 411, startPoint y: 90, endPoint x: 350, endPoint y: 91, distance: 60.7
click at [350, 91] on p at bounding box center [443, 407] width 201 height 751
drag, startPoint x: 383, startPoint y: 96, endPoint x: 350, endPoint y: 98, distance: 32.5
click at [350, 98] on p at bounding box center [443, 407] width 201 height 751
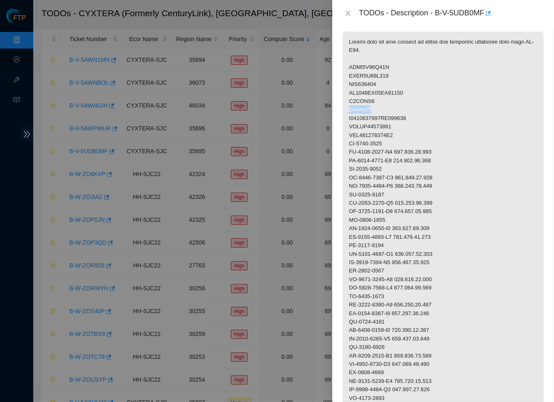
drag, startPoint x: 376, startPoint y: 104, endPoint x: 349, endPoint y: 106, distance: 27.5
click at [349, 106] on p at bounding box center [443, 407] width 201 height 751
drag, startPoint x: 419, startPoint y: 114, endPoint x: 350, endPoint y: 114, distance: 68.6
click at [350, 114] on p at bounding box center [443, 407] width 201 height 751
drag, startPoint x: 397, startPoint y: 123, endPoint x: 347, endPoint y: 123, distance: 50.3
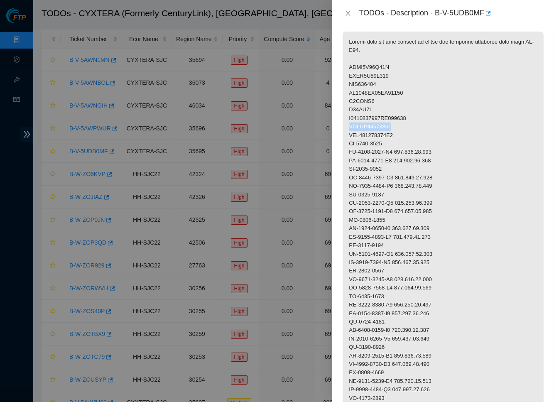
click at [347, 123] on p at bounding box center [443, 407] width 201 height 751
click at [409, 102] on p at bounding box center [443, 407] width 201 height 751
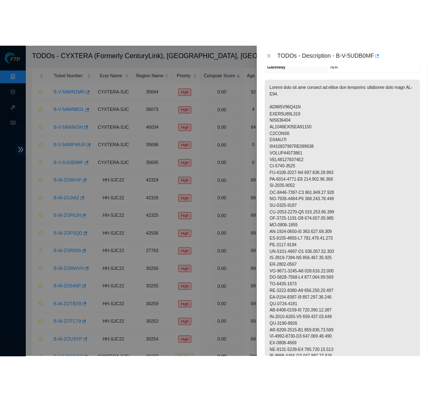
scroll to position [184, 0]
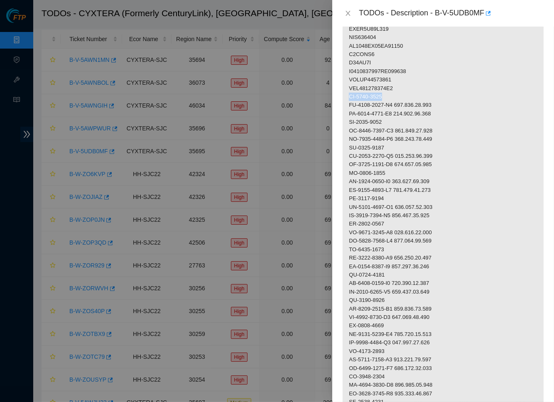
drag, startPoint x: 393, startPoint y: 93, endPoint x: 348, endPoint y: 93, distance: 44.9
click at [348, 93] on p at bounding box center [443, 360] width 201 height 751
drag, startPoint x: 350, startPoint y: 101, endPoint x: 398, endPoint y: 101, distance: 48.6
click at [398, 101] on p at bounding box center [443, 360] width 201 height 751
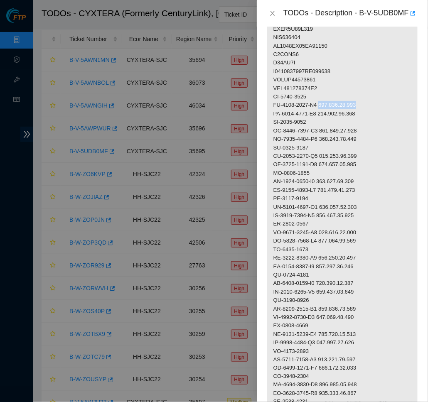
drag, startPoint x: 327, startPoint y: 109, endPoint x: 367, endPoint y: 109, distance: 40.3
click at [369, 108] on p at bounding box center [342, 360] width 150 height 751
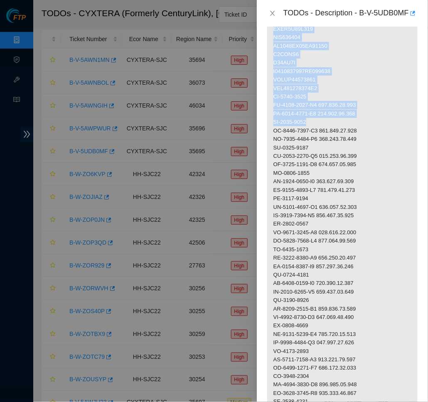
drag, startPoint x: 322, startPoint y: 124, endPoint x: 266, endPoint y: 127, distance: 56.6
click at [266, 127] on div "Problem Type N/A DP name DP77157 Rack Number N/A Machine Number N/A Serial Numb…" at bounding box center [342, 215] width 171 height 376
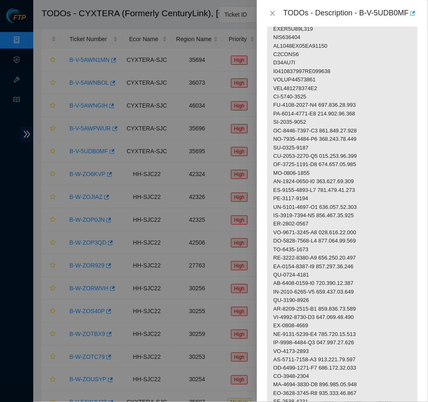
click at [325, 126] on p at bounding box center [342, 360] width 150 height 751
drag, startPoint x: 320, startPoint y: 124, endPoint x: 268, endPoint y: 125, distance: 52.0
click at [268, 125] on p at bounding box center [342, 360] width 150 height 751
drag, startPoint x: 325, startPoint y: 133, endPoint x: 269, endPoint y: 137, distance: 55.8
click at [269, 137] on p at bounding box center [342, 360] width 150 height 751
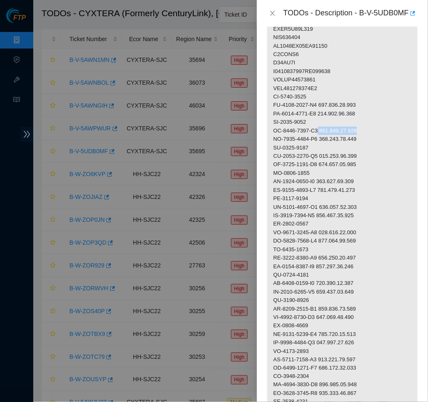
drag, startPoint x: 368, startPoint y: 133, endPoint x: 325, endPoint y: 135, distance: 43.2
click at [325, 135] on p at bounding box center [342, 360] width 150 height 751
click at [328, 134] on p at bounding box center [342, 360] width 150 height 751
click at [332, 150] on p at bounding box center [342, 360] width 150 height 751
drag, startPoint x: 332, startPoint y: 134, endPoint x: 370, endPoint y: 135, distance: 38.2
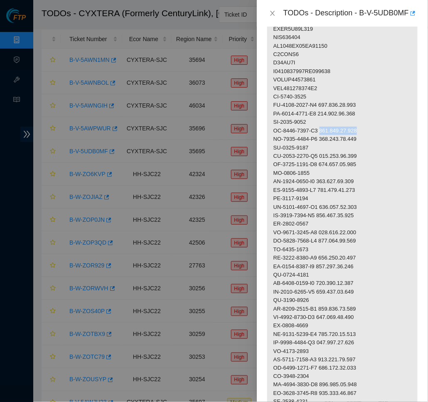
click at [370, 135] on p at bounding box center [342, 360] width 150 height 751
click at [317, 176] on p at bounding box center [342, 360] width 150 height 751
drag, startPoint x: 317, startPoint y: 149, endPoint x: 270, endPoint y: 149, distance: 47.4
click at [270, 149] on p at bounding box center [342, 360] width 150 height 751
drag, startPoint x: 325, startPoint y: 160, endPoint x: 270, endPoint y: 159, distance: 54.4
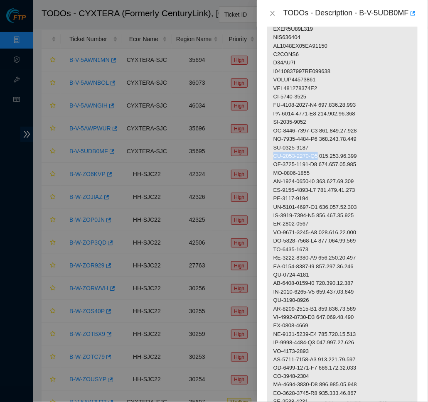
click at [270, 159] on p at bounding box center [342, 360] width 150 height 751
drag, startPoint x: 369, startPoint y: 160, endPoint x: 326, endPoint y: 156, distance: 43.0
click at [326, 156] on p at bounding box center [342, 360] width 150 height 751
click at [333, 157] on p at bounding box center [342, 360] width 150 height 751
drag, startPoint x: 327, startPoint y: 158, endPoint x: 371, endPoint y: 159, distance: 44.5
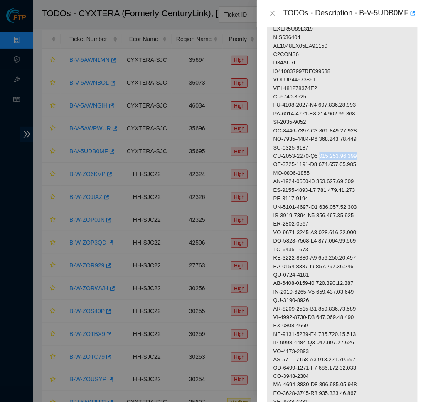
click at [371, 159] on p at bounding box center [342, 360] width 150 height 751
drag, startPoint x: 315, startPoint y: 174, endPoint x: 274, endPoint y: 175, distance: 41.6
click at [274, 175] on p at bounding box center [342, 360] width 150 height 751
drag, startPoint x: 325, startPoint y: 182, endPoint x: 274, endPoint y: 183, distance: 50.7
click at [274, 183] on p at bounding box center [342, 360] width 150 height 751
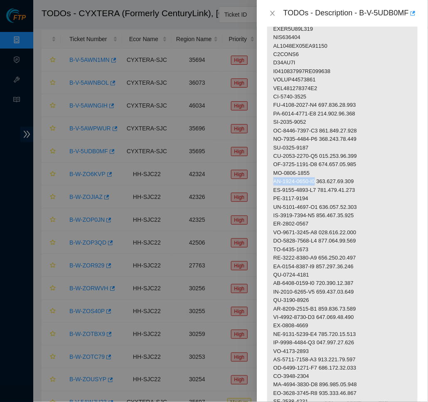
drag, startPoint x: 274, startPoint y: 183, endPoint x: 418, endPoint y: 224, distance: 149.4
click at [418, 224] on div "Problem Type N/A DP name DP77157 Rack Number N/A Machine Number N/A Serial Numb…" at bounding box center [342, 215] width 171 height 376
click at [373, 182] on p at bounding box center [342, 360] width 150 height 751
drag, startPoint x: 326, startPoint y: 184, endPoint x: 369, endPoint y: 182, distance: 42.8
click at [369, 182] on p at bounding box center [342, 360] width 150 height 751
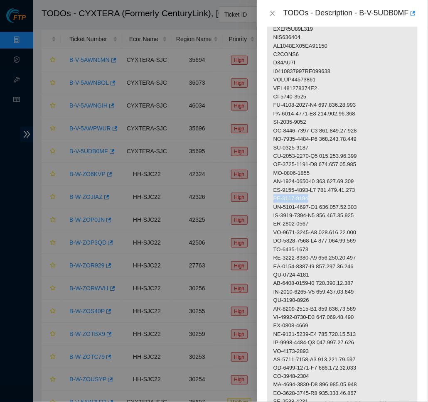
drag, startPoint x: 317, startPoint y: 200, endPoint x: 273, endPoint y: 200, distance: 44.5
click at [272, 200] on p at bounding box center [342, 360] width 150 height 751
drag, startPoint x: 273, startPoint y: 209, endPoint x: 324, endPoint y: 209, distance: 51.1
click at [324, 209] on p at bounding box center [342, 360] width 150 height 751
drag, startPoint x: 328, startPoint y: 208, endPoint x: 366, endPoint y: 209, distance: 38.2
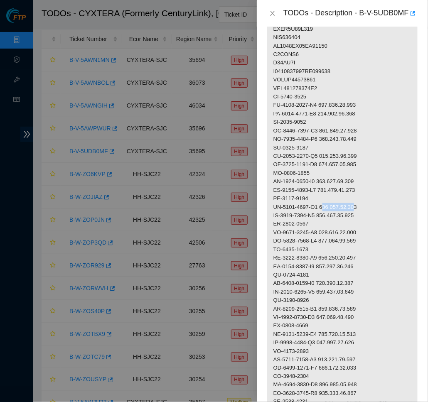
click at [366, 209] on p at bounding box center [342, 360] width 150 height 751
drag, startPoint x: 326, startPoint y: 208, endPoint x: 375, endPoint y: 207, distance: 49.0
click at [375, 207] on p at bounding box center [342, 360] width 150 height 751
drag, startPoint x: 317, startPoint y: 224, endPoint x: 278, endPoint y: 228, distance: 39.6
click at [271, 227] on p at bounding box center [342, 360] width 150 height 751
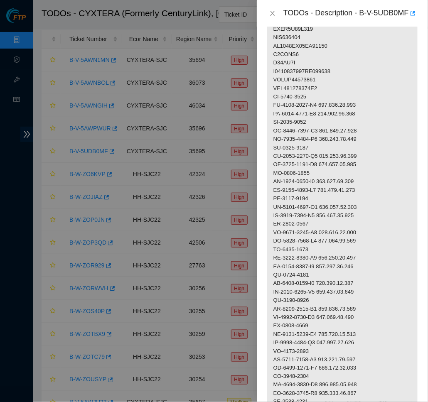
click at [323, 234] on p at bounding box center [342, 360] width 150 height 751
drag, startPoint x: 325, startPoint y: 234, endPoint x: 275, endPoint y: 235, distance: 49.9
click at [275, 235] on p at bounding box center [342, 360] width 150 height 751
drag, startPoint x: 327, startPoint y: 233, endPoint x: 369, endPoint y: 234, distance: 41.6
click at [369, 234] on p at bounding box center [342, 360] width 150 height 751
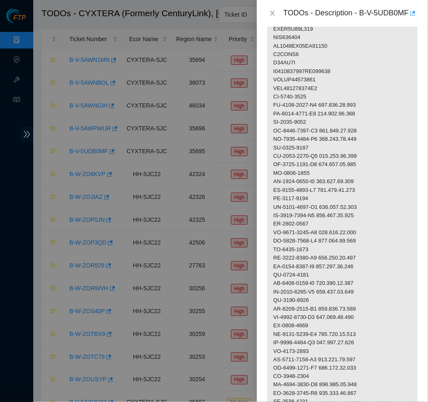
drag, startPoint x: 403, startPoint y: 220, endPoint x: 425, endPoint y: 211, distance: 24.2
click at [405, 219] on p at bounding box center [342, 360] width 150 height 751
click at [414, 211] on div "Problem Type N/A DP name DP77157 Rack Number N/A Machine Number N/A Serial Numb…" at bounding box center [342, 215] width 171 height 376
drag, startPoint x: 315, startPoint y: 248, endPoint x: 274, endPoint y: 249, distance: 41.6
click at [274, 249] on p at bounding box center [342, 360] width 150 height 751
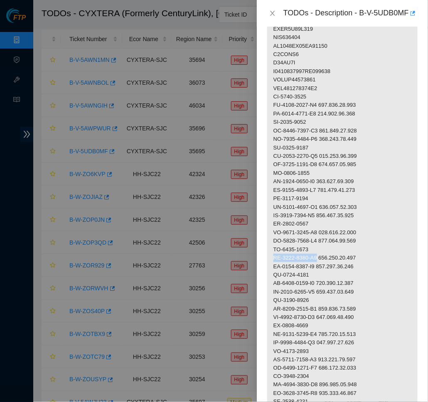
drag, startPoint x: 325, startPoint y: 258, endPoint x: 275, endPoint y: 261, distance: 49.9
click at [269, 261] on p at bounding box center [342, 360] width 150 height 751
drag, startPoint x: 327, startPoint y: 259, endPoint x: 369, endPoint y: 259, distance: 41.1
click at [369, 259] on p at bounding box center [342, 360] width 150 height 751
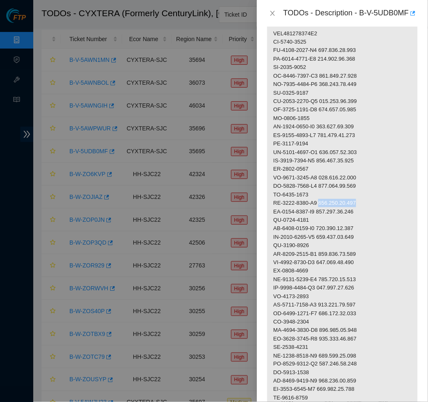
scroll to position [241, 0]
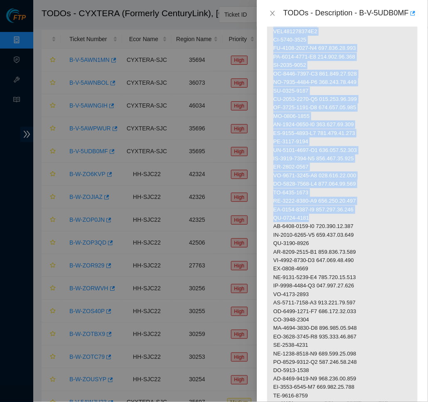
drag, startPoint x: 325, startPoint y: 217, endPoint x: 264, endPoint y: 218, distance: 60.3
click at [264, 218] on div "Problem Type N/A DP name DP77157 Rack Number N/A Machine Number N/A Serial Numb…" at bounding box center [342, 215] width 171 height 376
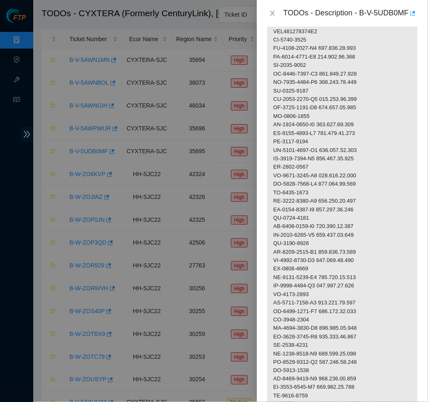
click at [272, 218] on p at bounding box center [342, 303] width 150 height 751
drag, startPoint x: 318, startPoint y: 218, endPoint x: 275, endPoint y: 219, distance: 43.2
click at [275, 219] on p at bounding box center [342, 303] width 150 height 751
drag, startPoint x: 325, startPoint y: 229, endPoint x: 275, endPoint y: 228, distance: 49.0
click at [275, 228] on p at bounding box center [342, 303] width 150 height 751
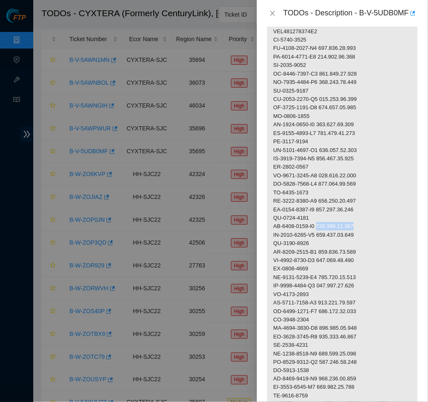
drag, startPoint x: 372, startPoint y: 225, endPoint x: 325, endPoint y: 228, distance: 47.0
click at [325, 228] on p at bounding box center [342, 303] width 150 height 751
drag, startPoint x: 327, startPoint y: 226, endPoint x: 371, endPoint y: 226, distance: 44.5
click at [371, 226] on p at bounding box center [342, 303] width 150 height 751
drag, startPoint x: 328, startPoint y: 244, endPoint x: 274, endPoint y: 247, distance: 54.1
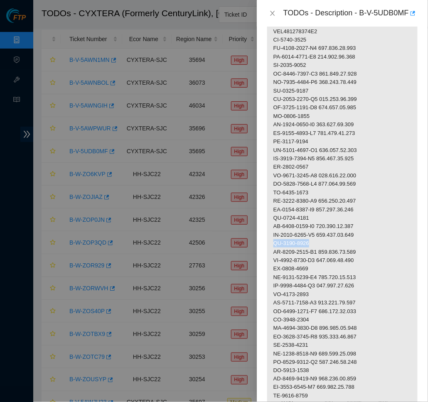
click at [274, 247] on p at bounding box center [342, 303] width 150 height 751
drag, startPoint x: 324, startPoint y: 251, endPoint x: 273, endPoint y: 254, distance: 50.3
click at [273, 254] on p at bounding box center [342, 303] width 150 height 751
drag, startPoint x: 327, startPoint y: 252, endPoint x: 369, endPoint y: 250, distance: 41.2
click at [369, 250] on p at bounding box center [342, 303] width 150 height 751
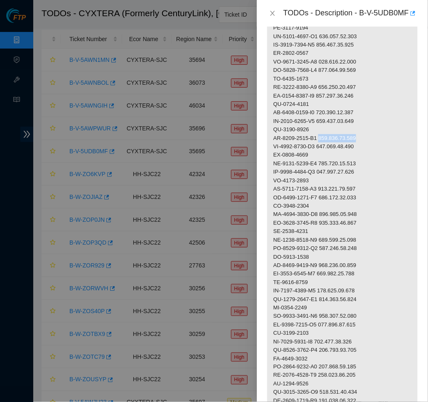
scroll to position [386, 0]
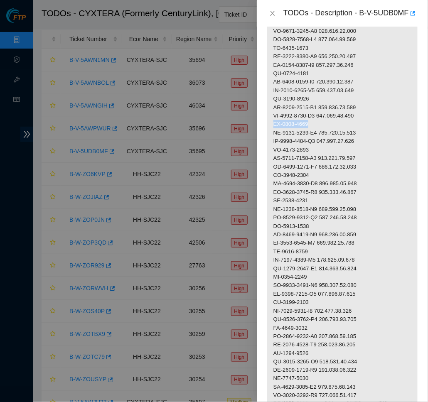
drag, startPoint x: 317, startPoint y: 123, endPoint x: 272, endPoint y: 124, distance: 45.7
click at [272, 124] on p at bounding box center [342, 158] width 150 height 751
drag, startPoint x: 272, startPoint y: 124, endPoint x: 423, endPoint y: 187, distance: 164.3
click at [322, 132] on p at bounding box center [342, 158] width 150 height 751
click at [324, 132] on p at bounding box center [342, 158] width 150 height 751
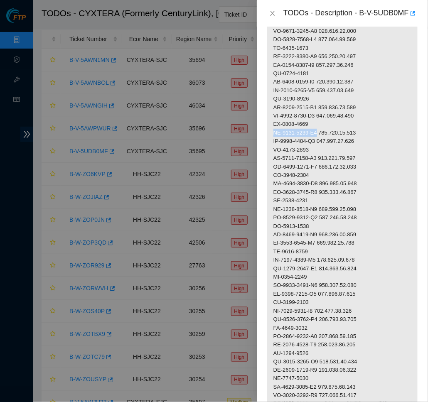
drag, startPoint x: 323, startPoint y: 132, endPoint x: 273, endPoint y: 132, distance: 50.7
click at [273, 132] on p at bounding box center [342, 158] width 150 height 751
drag, startPoint x: 327, startPoint y: 131, endPoint x: 368, endPoint y: 131, distance: 40.7
click at [368, 131] on p at bounding box center [342, 158] width 150 height 751
click at [301, 143] on p at bounding box center [342, 158] width 150 height 751
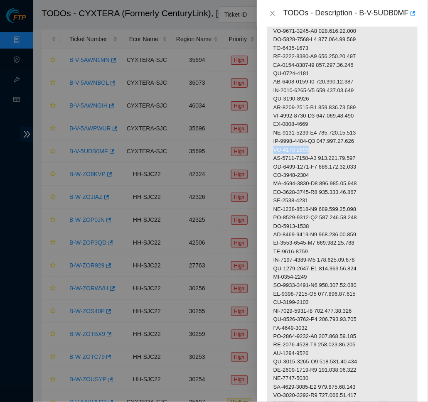
drag, startPoint x: 322, startPoint y: 149, endPoint x: 274, endPoint y: 149, distance: 47.8
click at [274, 149] on p at bounding box center [342, 158] width 150 height 751
drag, startPoint x: 323, startPoint y: 157, endPoint x: 272, endPoint y: 160, distance: 51.2
click at [272, 160] on p at bounding box center [342, 158] width 150 height 751
drag, startPoint x: 327, startPoint y: 156, endPoint x: 376, endPoint y: 155, distance: 48.6
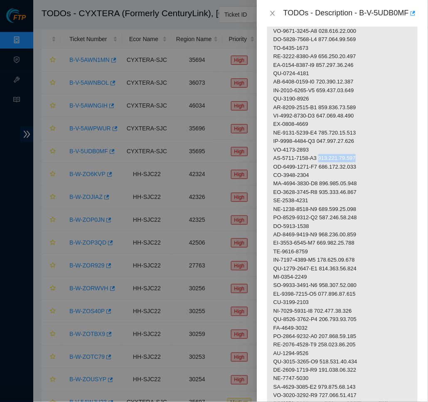
click at [376, 155] on p at bounding box center [342, 158] width 150 height 751
drag, startPoint x: 320, startPoint y: 175, endPoint x: 268, endPoint y: 175, distance: 51.5
click at [268, 175] on p at bounding box center [342, 158] width 150 height 751
drag, startPoint x: 322, startPoint y: 182, endPoint x: 270, endPoint y: 182, distance: 51.9
click at [270, 182] on p at bounding box center [342, 158] width 150 height 751
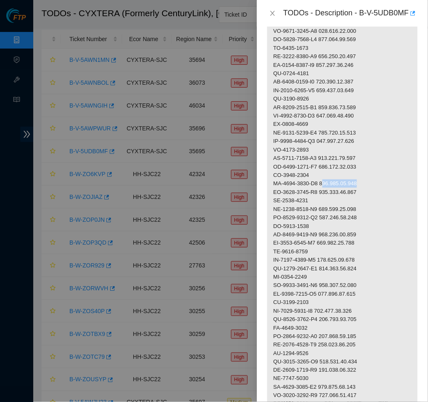
drag, startPoint x: 328, startPoint y: 181, endPoint x: 367, endPoint y: 180, distance: 39.5
click at [367, 180] on p at bounding box center [342, 158] width 150 height 751
drag, startPoint x: 326, startPoint y: 182, endPoint x: 367, endPoint y: 182, distance: 40.7
click at [367, 182] on p at bounding box center [342, 158] width 150 height 751
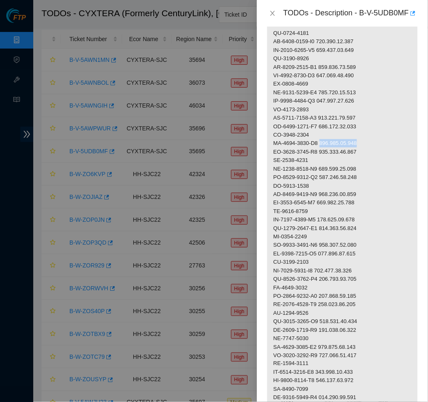
scroll to position [442, 0]
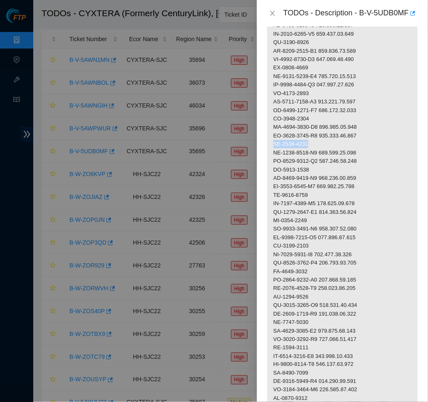
drag, startPoint x: 319, startPoint y: 143, endPoint x: 275, endPoint y: 143, distance: 43.6
click at [275, 143] on p at bounding box center [342, 102] width 150 height 751
drag, startPoint x: 324, startPoint y: 149, endPoint x: 275, endPoint y: 151, distance: 48.6
click at [275, 151] on p at bounding box center [342, 102] width 150 height 751
drag, startPoint x: 327, startPoint y: 150, endPoint x: 368, endPoint y: 150, distance: 40.3
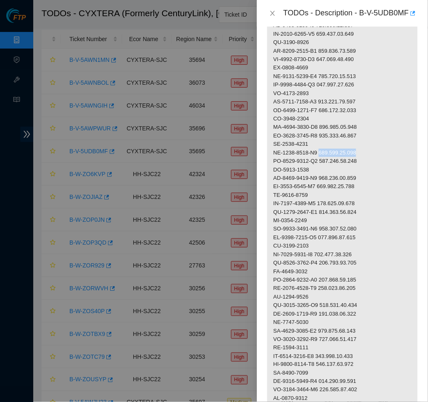
click at [369, 151] on p at bounding box center [342, 102] width 150 height 751
drag, startPoint x: 319, startPoint y: 167, endPoint x: 274, endPoint y: 166, distance: 44.9
click at [274, 166] on p at bounding box center [342, 102] width 150 height 751
drag, startPoint x: 324, startPoint y: 173, endPoint x: 273, endPoint y: 174, distance: 50.7
click at [273, 174] on p at bounding box center [342, 102] width 150 height 751
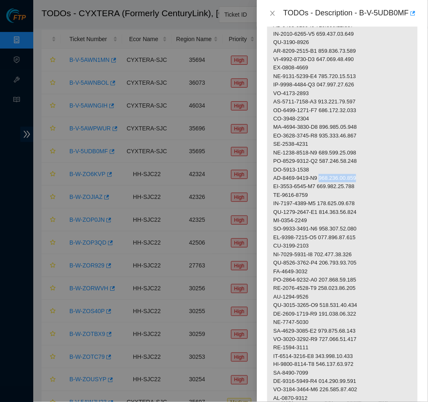
drag, startPoint x: 326, startPoint y: 176, endPoint x: 371, endPoint y: 174, distance: 45.8
click at [371, 174] on p at bounding box center [342, 102] width 150 height 751
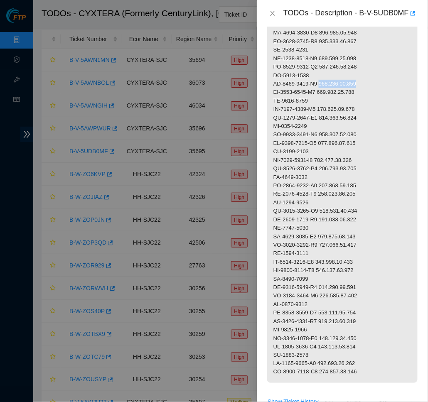
scroll to position [550, 0]
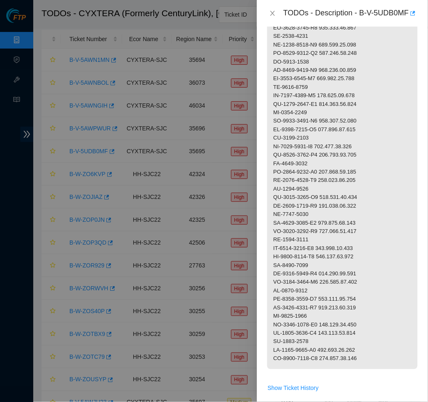
drag, startPoint x: 317, startPoint y: 85, endPoint x: 272, endPoint y: 82, distance: 44.6
drag, startPoint x: 323, startPoint y: 91, endPoint x: 275, endPoint y: 89, distance: 47.4
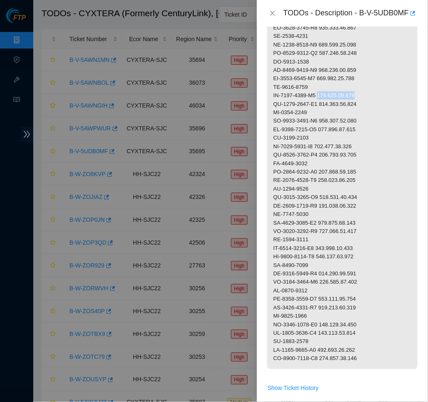
drag, startPoint x: 327, startPoint y: 92, endPoint x: 381, endPoint y: 92, distance: 53.2
drag, startPoint x: 320, startPoint y: 107, endPoint x: 275, endPoint y: 106, distance: 44.9
drag, startPoint x: 323, startPoint y: 117, endPoint x: 273, endPoint y: 115, distance: 49.5
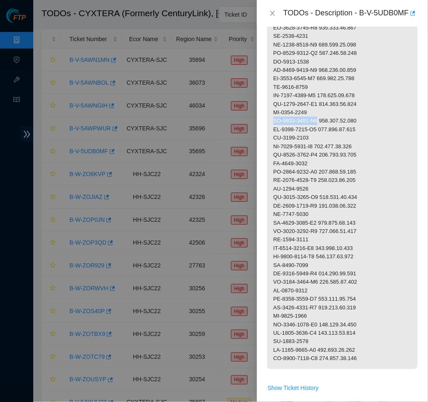
click at [413, 161] on div "Problem Type N/A DP name DP77157 Rack Number N/A Machine Number N/A Serial Numb…" at bounding box center [342, 215] width 171 height 376
drag, startPoint x: 326, startPoint y: 142, endPoint x: 370, endPoint y: 143, distance: 44.1
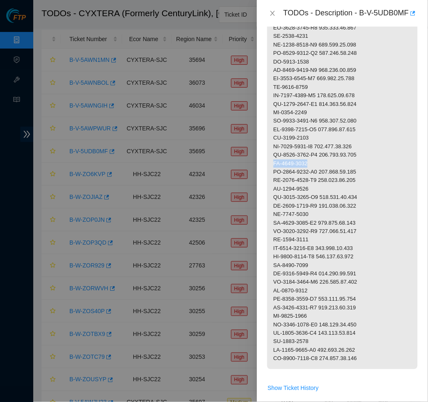
drag, startPoint x: 315, startPoint y: 157, endPoint x: 269, endPoint y: 157, distance: 46.1
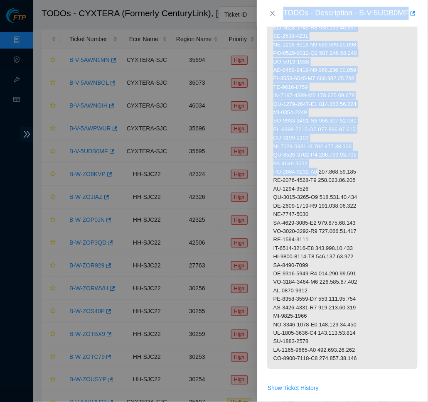
drag, startPoint x: 322, startPoint y: 167, endPoint x: 254, endPoint y: 165, distance: 68.6
click at [254, 165] on div "TODOs - Description - B-V-5UDB0MF Problem Type N/A DP name DP77157 Rack Number …" at bounding box center [214, 201] width 428 height 402
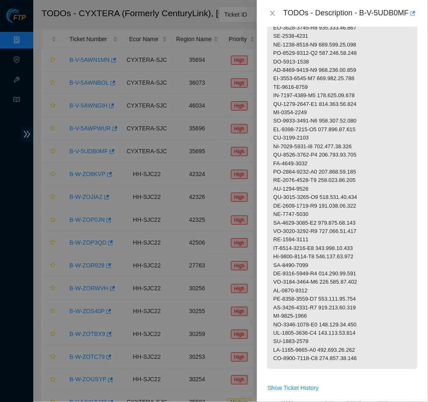
drag, startPoint x: 324, startPoint y: 165, endPoint x: 274, endPoint y: 165, distance: 49.9
drag, startPoint x: 326, startPoint y: 167, endPoint x: 366, endPoint y: 167, distance: 40.3
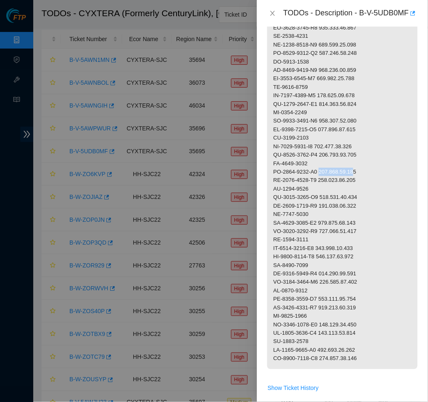
drag, startPoint x: 327, startPoint y: 165, endPoint x: 371, endPoint y: 165, distance: 43.6
drag, startPoint x: 320, startPoint y: 183, endPoint x: 273, endPoint y: 183, distance: 46.5
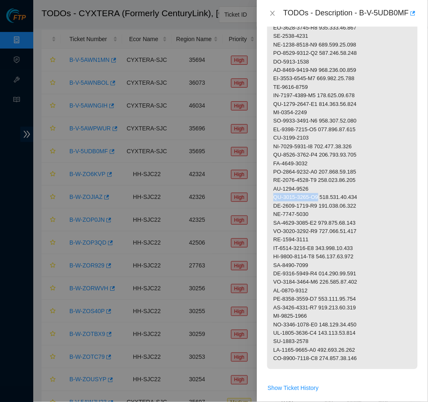
drag, startPoint x: 322, startPoint y: 190, endPoint x: 269, endPoint y: 192, distance: 53.6
drag, startPoint x: 326, startPoint y: 192, endPoint x: 373, endPoint y: 192, distance: 46.5
drag, startPoint x: 320, startPoint y: 207, endPoint x: 273, endPoint y: 208, distance: 47.4
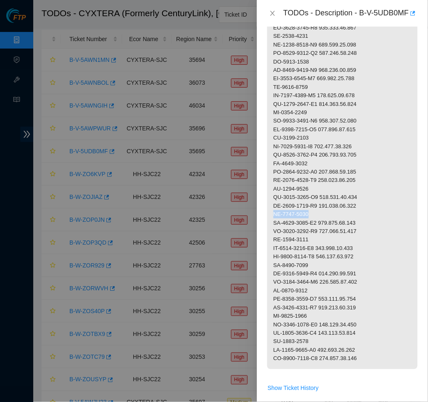
drag, startPoint x: 323, startPoint y: 216, endPoint x: 274, endPoint y: 216, distance: 49.0
drag, startPoint x: 326, startPoint y: 216, endPoint x: 394, endPoint y: 211, distance: 67.9
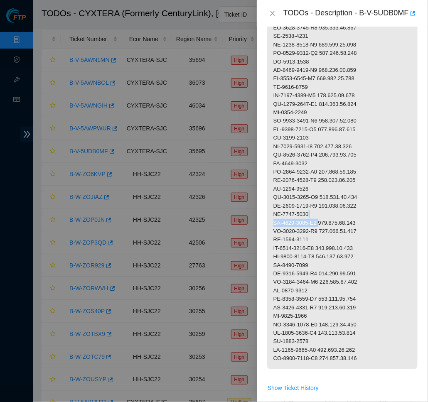
drag, startPoint x: 326, startPoint y: 216, endPoint x: 369, endPoint y: 215, distance: 43.6
drag, startPoint x: 323, startPoint y: 234, endPoint x: 273, endPoint y: 234, distance: 50.7
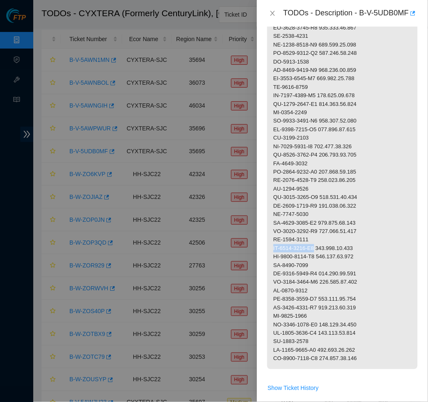
drag, startPoint x: 324, startPoint y: 241, endPoint x: 273, endPoint y: 242, distance: 51.1
drag, startPoint x: 327, startPoint y: 241, endPoint x: 376, endPoint y: 243, distance: 48.6
drag, startPoint x: 325, startPoint y: 257, endPoint x: 268, endPoint y: 257, distance: 56.5
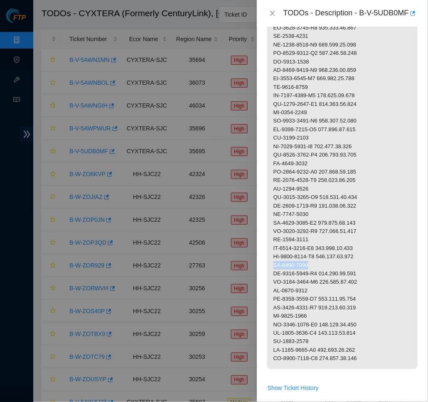
drag, startPoint x: 323, startPoint y: 267, endPoint x: 273, endPoint y: 267, distance: 49.9
drag, startPoint x: 327, startPoint y: 266, endPoint x: 371, endPoint y: 266, distance: 44.1
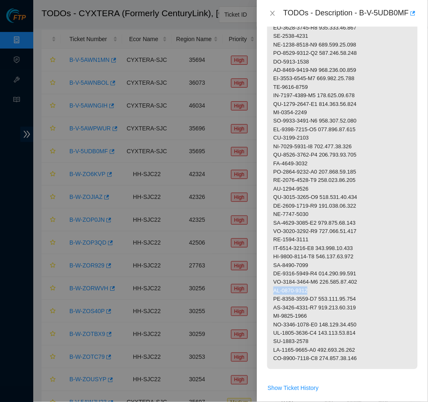
drag, startPoint x: 320, startPoint y: 284, endPoint x: 272, endPoint y: 282, distance: 47.4
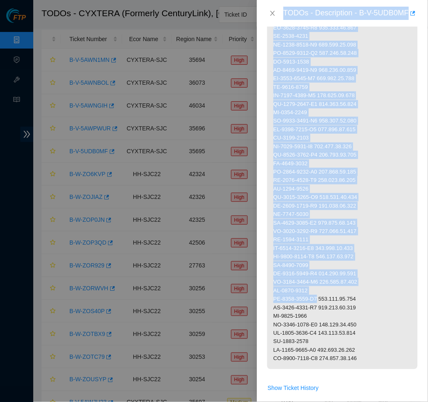
drag, startPoint x: 323, startPoint y: 290, endPoint x: 256, endPoint y: 290, distance: 66.9
click at [256, 290] on div "TODOs - Description - B-V-5UDB0MF Problem Type N/A DP name DP77157 Rack Number …" at bounding box center [214, 201] width 428 height 402
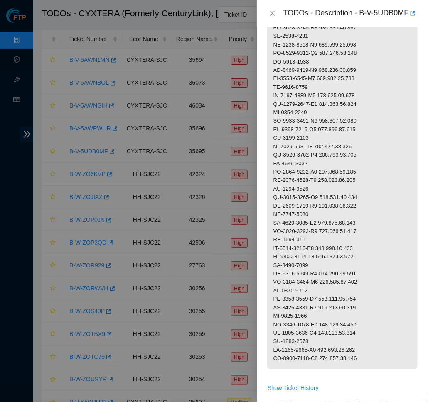
drag, startPoint x: 323, startPoint y: 292, endPoint x: 268, endPoint y: 290, distance: 55.3
drag, startPoint x: 327, startPoint y: 293, endPoint x: 369, endPoint y: 293, distance: 41.6
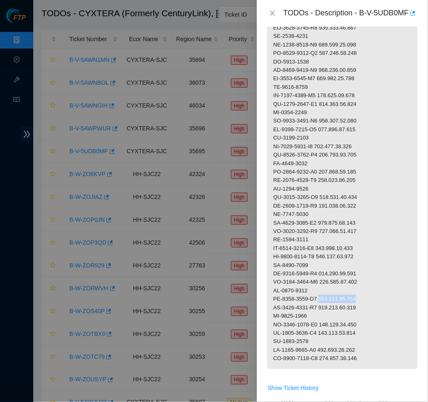
drag, startPoint x: 317, startPoint y: 308, endPoint x: 268, endPoint y: 308, distance: 49.0
drag, startPoint x: 323, startPoint y: 315, endPoint x: 272, endPoint y: 315, distance: 51.1
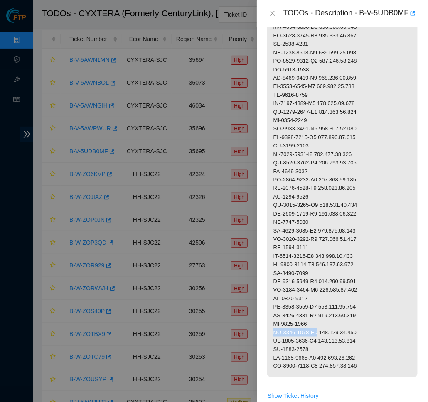
scroll to position [543, 0]
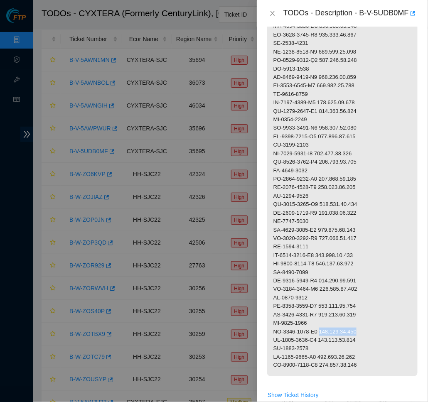
drag, startPoint x: 326, startPoint y: 323, endPoint x: 370, endPoint y: 324, distance: 44.1
click at [370, 324] on p at bounding box center [342, 1] width 150 height 751
drag, startPoint x: 315, startPoint y: 340, endPoint x: 275, endPoint y: 340, distance: 40.7
click at [275, 340] on p at bounding box center [342, 1] width 150 height 751
drag, startPoint x: 323, startPoint y: 347, endPoint x: 270, endPoint y: 347, distance: 53.2
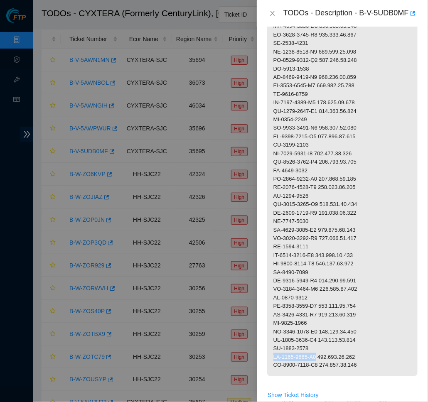
click at [270, 347] on p at bounding box center [342, 1] width 150 height 751
drag, startPoint x: 326, startPoint y: 349, endPoint x: 378, endPoint y: 350, distance: 52.0
click at [378, 350] on p at bounding box center [342, 1] width 150 height 751
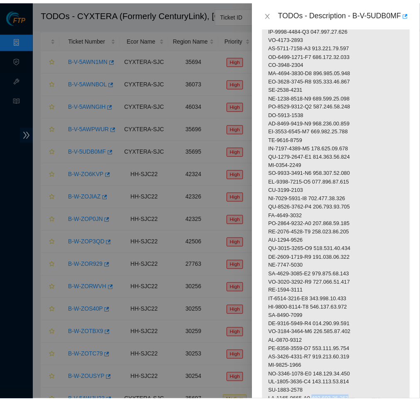
scroll to position [495, 0]
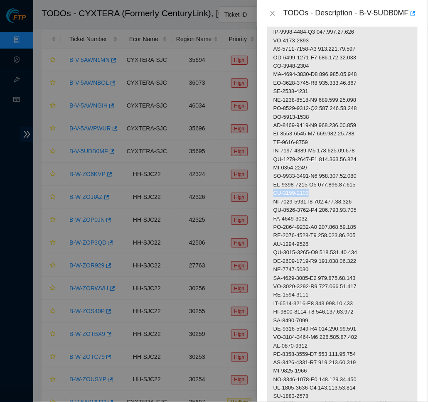
drag, startPoint x: 316, startPoint y: 187, endPoint x: 275, endPoint y: 187, distance: 40.7
click at [275, 187] on p at bounding box center [342, 49] width 150 height 751
drag, startPoint x: 323, startPoint y: 196, endPoint x: 274, endPoint y: 197, distance: 49.0
click at [274, 197] on p at bounding box center [342, 49] width 150 height 751
drag, startPoint x: 327, startPoint y: 198, endPoint x: 372, endPoint y: 198, distance: 45.3
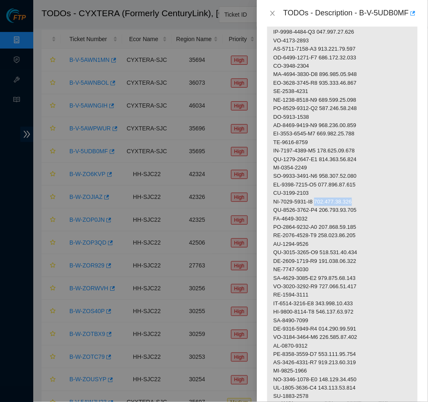
click at [372, 198] on p at bounding box center [342, 49] width 150 height 751
drag, startPoint x: 326, startPoint y: 172, endPoint x: 376, endPoint y: 173, distance: 49.5
click at [376, 173] on p at bounding box center [342, 49] width 150 height 751
click at [270, 16] on icon "close" at bounding box center [272, 13] width 7 height 7
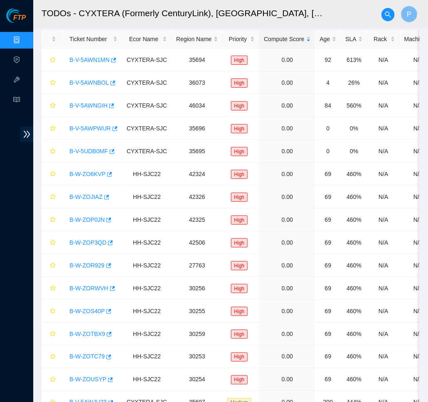
scroll to position [84, 0]
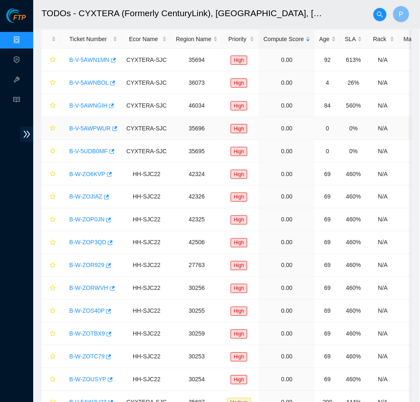
click at [102, 125] on link "B-V-5AWPWUR" at bounding box center [90, 128] width 42 height 7
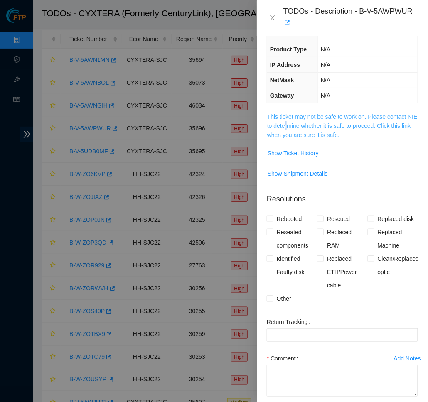
click at [322, 126] on span "This ticket may not be safe to work on. Please contact NIE to determine whether…" at bounding box center [342, 125] width 150 height 27
click at [359, 126] on span "This ticket may not be safe to work on. Please contact NIE to determine whether…" at bounding box center [342, 125] width 150 height 27
click at [359, 129] on link "This ticket may not be safe to work on. Please contact NIE to determine whether…" at bounding box center [342, 125] width 150 height 25
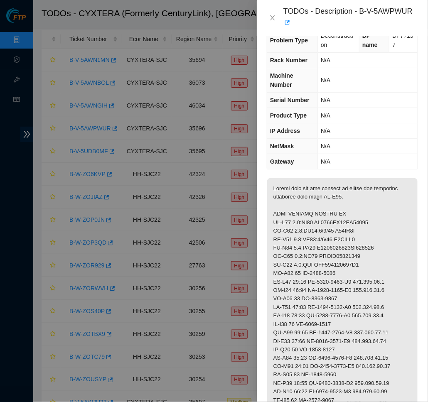
scroll to position [0, 0]
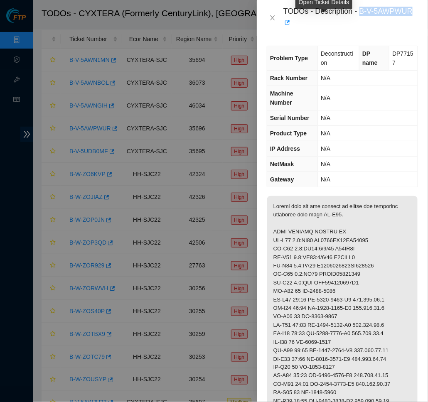
drag, startPoint x: 365, startPoint y: 10, endPoint x: 321, endPoint y: 21, distance: 45.3
click at [321, 21] on div "TODOs - Description - B-V-5AWPWUR" at bounding box center [350, 18] width 135 height 22
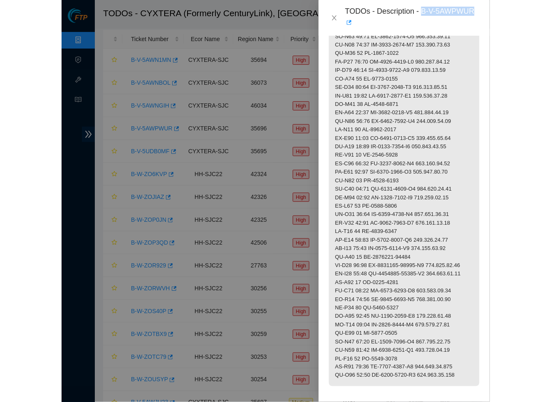
scroll to position [560, 0]
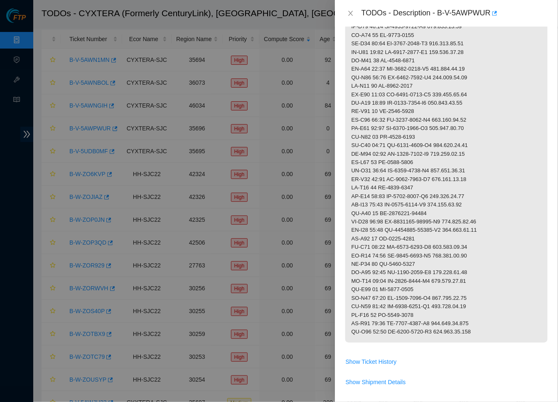
click at [355, 15] on button "Close" at bounding box center [351, 14] width 12 height 8
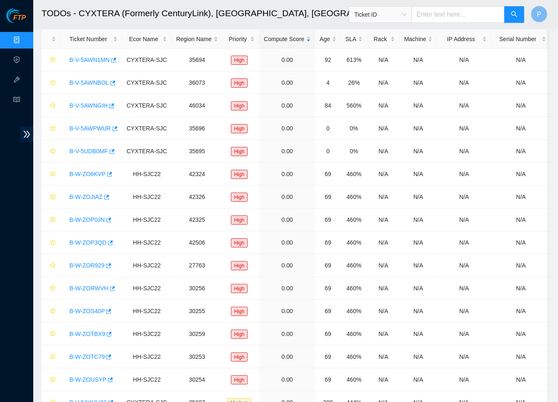
scroll to position [57, 0]
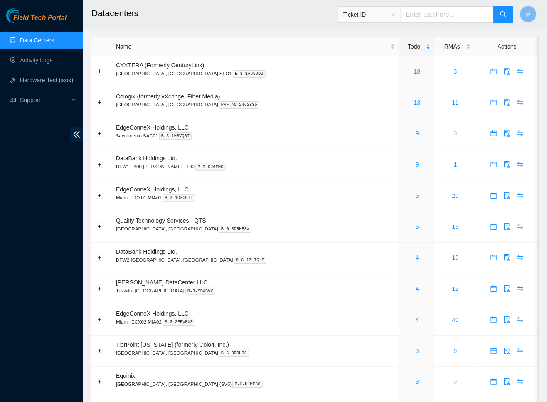
click at [80, 136] on icon "double-left" at bounding box center [76, 134] width 9 height 9
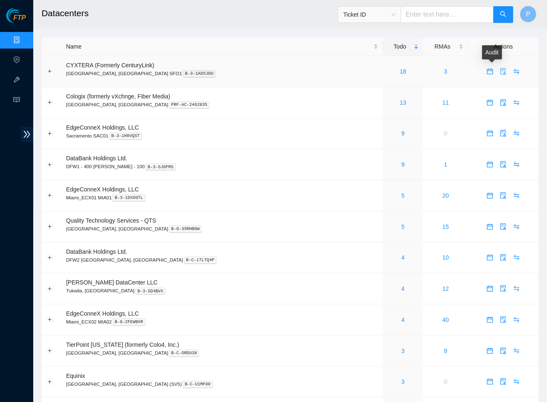
click at [500, 70] on icon "audit" at bounding box center [503, 71] width 7 height 7
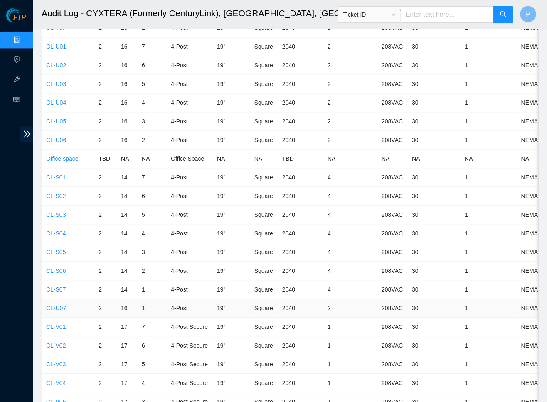
scroll to position [3054, 0]
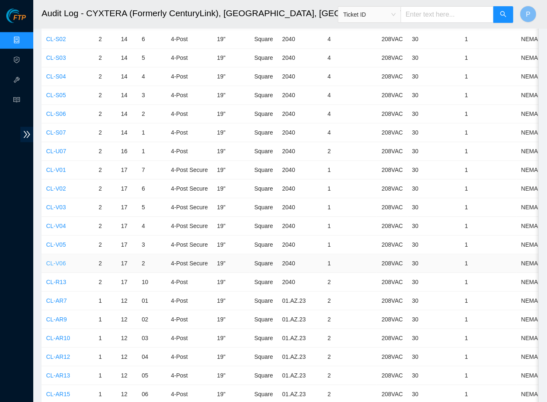
click at [59, 260] on link "CL-V06" at bounding box center [56, 263] width 20 height 7
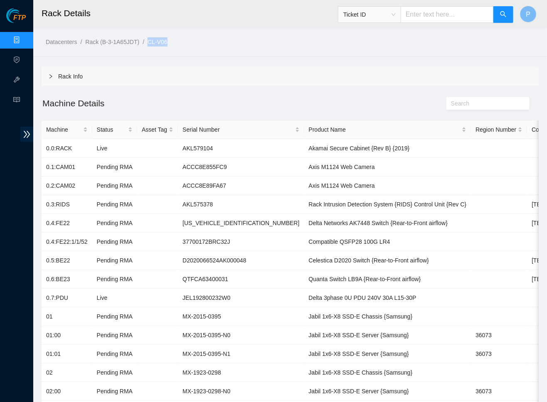
drag, startPoint x: 182, startPoint y: 40, endPoint x: 158, endPoint y: 39, distance: 23.3
click at [158, 39] on ol "Datacenters / Rack (B-3-1A65JDT) / CL-V06 /" at bounding box center [232, 41] width 373 height 9
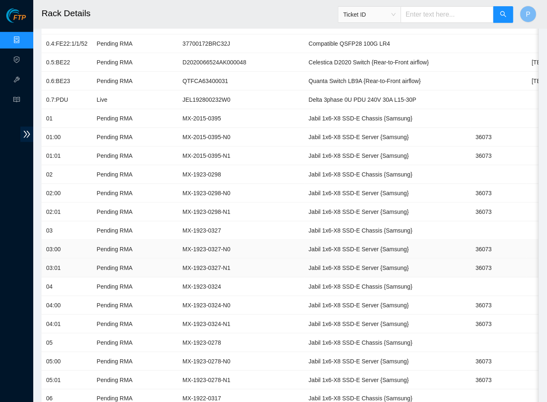
scroll to position [180, 0]
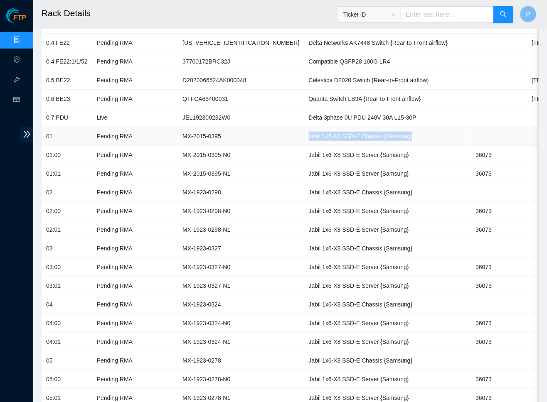
drag, startPoint x: 268, startPoint y: 134, endPoint x: 385, endPoint y: 131, distance: 117.2
click at [385, 131] on td "Jabil 1x6-X8 SSD-E Chassis {Samsung}" at bounding box center [387, 136] width 167 height 19
copy td "Jabil 1x6-X8 SSD-E Chassis {Samsung}"
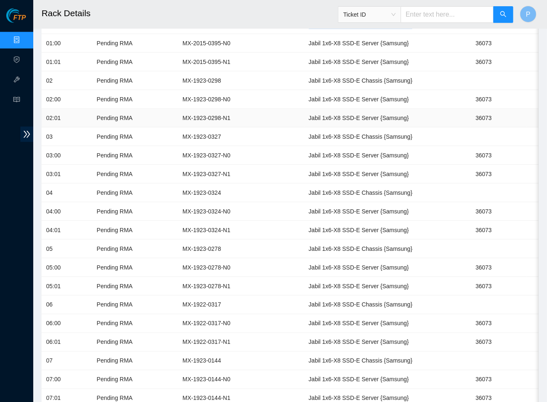
scroll to position [224, 0]
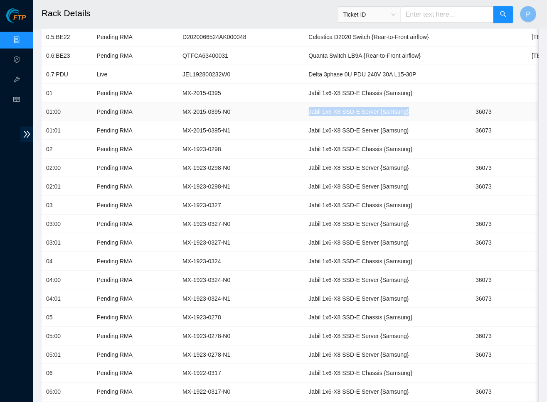
drag, startPoint x: 377, startPoint y: 108, endPoint x: 264, endPoint y: 108, distance: 112.6
click at [304, 108] on td "Jabil 1x6-X8 SSD-E Server {Samsung}" at bounding box center [387, 112] width 167 height 19
copy td "Jabil 1x6-X8 SSD-E Server {Samsung}"
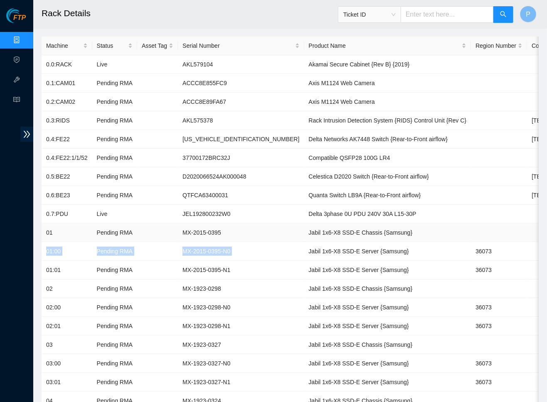
scroll to position [86, 0]
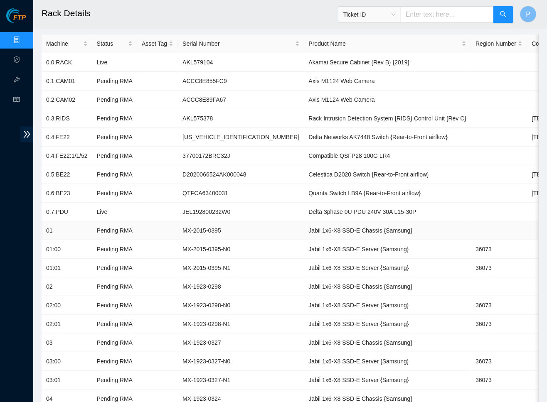
click at [237, 227] on td "MX-2015-0395" at bounding box center [241, 230] width 126 height 19
drag, startPoint x: 235, startPoint y: 225, endPoint x: 186, endPoint y: 223, distance: 49.1
click at [186, 223] on td "MX-2015-0395" at bounding box center [241, 230] width 126 height 19
copy td "MX-2015-0395"
click at [242, 167] on td "D2020066524AK000048" at bounding box center [241, 174] width 126 height 19
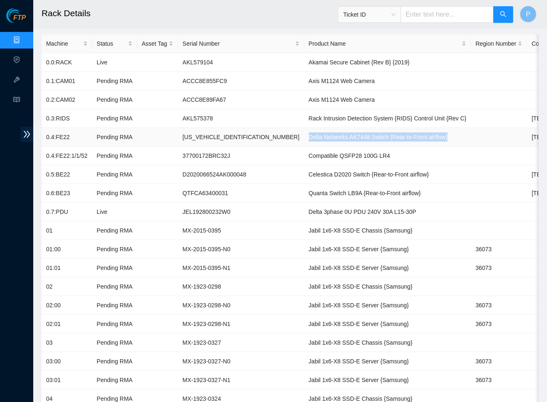
drag, startPoint x: 268, startPoint y: 132, endPoint x: 435, endPoint y: 134, distance: 167.0
click at [435, 134] on td "Delta Networks AK7448 Switch {Rear-to-Front airflow}" at bounding box center [387, 137] width 167 height 19
copy td "Delta Networks AK7448 Switch {Rear-to-Front airflow}"
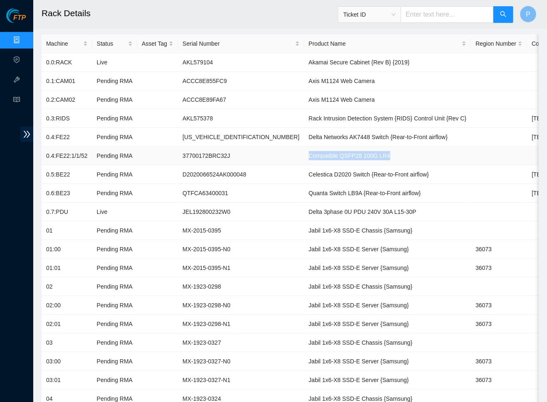
drag, startPoint x: 270, startPoint y: 153, endPoint x: 369, endPoint y: 156, distance: 98.5
click at [369, 156] on td "Compatible QSFP28 100G LR4" at bounding box center [387, 156] width 167 height 19
copy td "Compatible QSFP28 100G LR4"
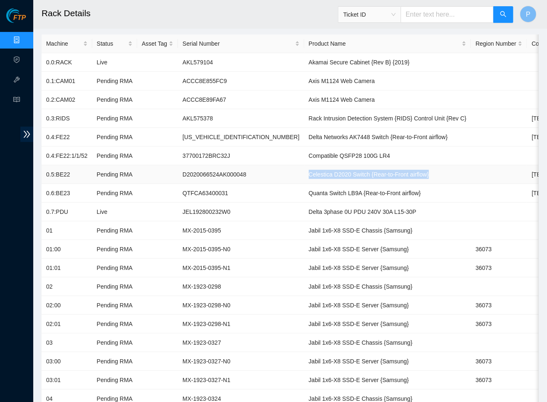
drag, startPoint x: 268, startPoint y: 171, endPoint x: 398, endPoint y: 176, distance: 130.6
click at [399, 177] on td "Celestica D2020 Switch {Rear-to-Front airflow}" at bounding box center [387, 174] width 167 height 19
copy td "Celestica D2020 Switch {Rear-to-Front airflow}"
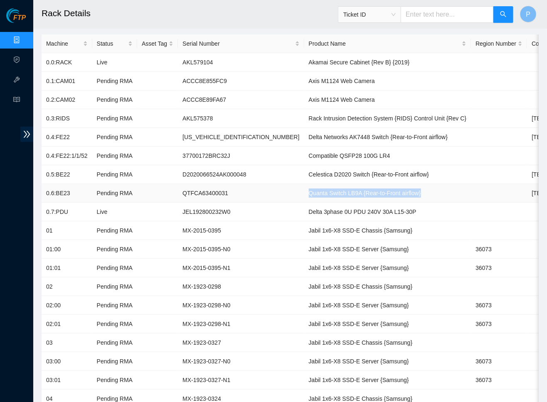
drag, startPoint x: 269, startPoint y: 189, endPoint x: 391, endPoint y: 192, distance: 122.6
click at [391, 192] on td "Quanta Switch LB9A {Rear-to-Front airflow}" at bounding box center [387, 193] width 167 height 19
copy td "Quanta Switch LB9A {Rear-to-Front airflow}"
click at [197, 136] on td "AK7448DL18BN00052" at bounding box center [241, 137] width 126 height 19
drag, startPoint x: 470, startPoint y: 244, endPoint x: 439, endPoint y: 243, distance: 31.2
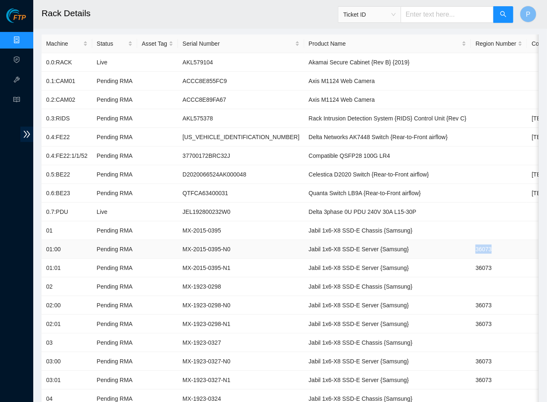
click at [471, 243] on td "36073" at bounding box center [499, 249] width 56 height 19
copy td "36073"
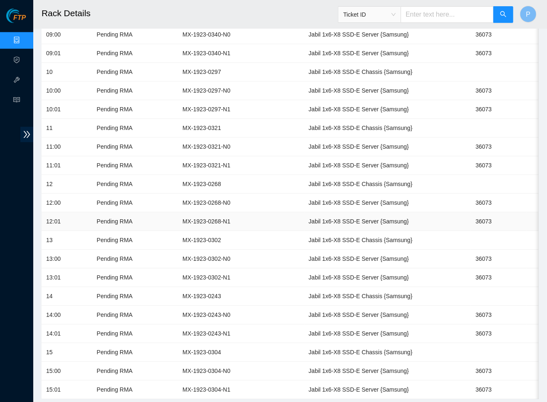
scroll to position [763, 0]
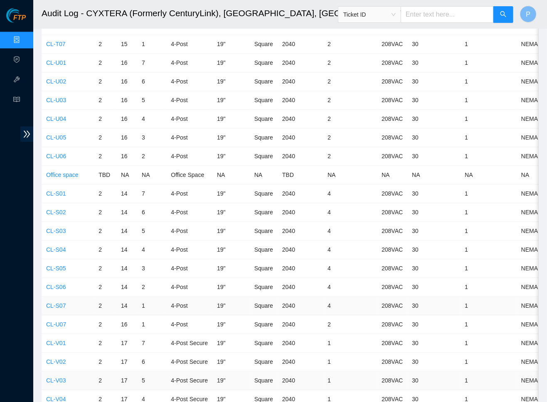
scroll to position [2951, 0]
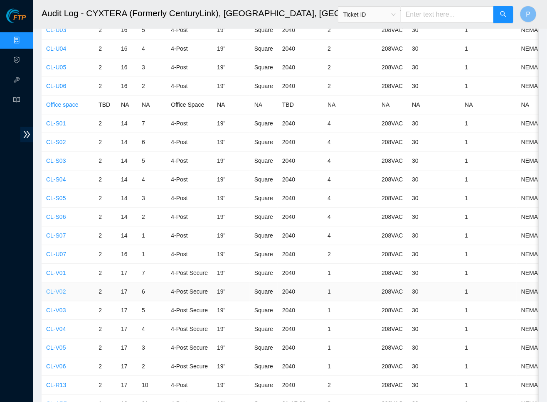
click at [64, 288] on link "CL-V02" at bounding box center [56, 291] width 20 height 7
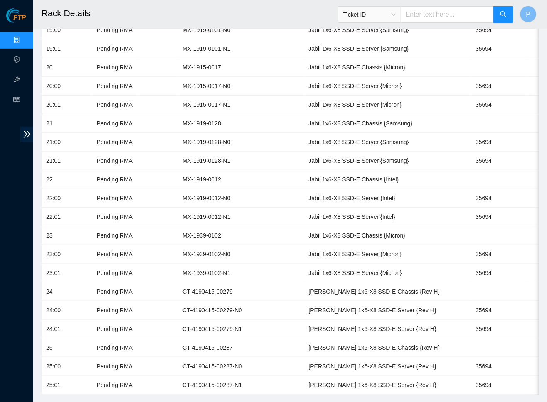
scroll to position [1316, 0]
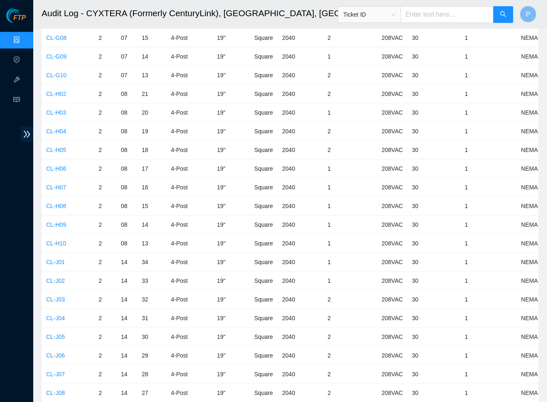
scroll to position [2951, 0]
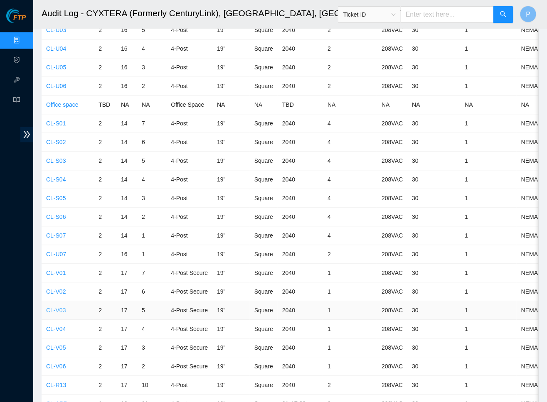
click at [59, 307] on link "CL-V03" at bounding box center [56, 310] width 20 height 7
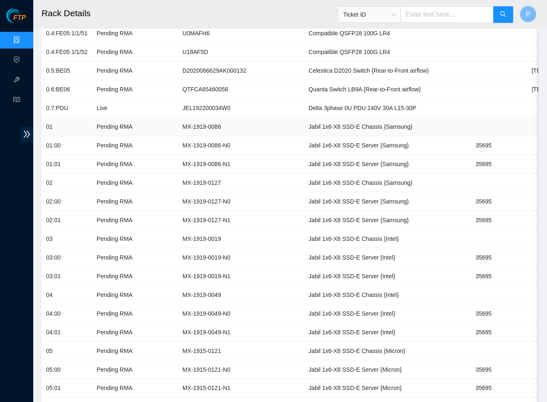
scroll to position [22, 0]
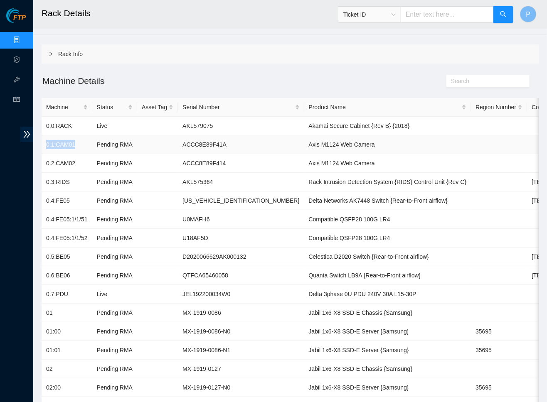
drag, startPoint x: 80, startPoint y: 140, endPoint x: 45, endPoint y: 143, distance: 35.0
click at [45, 143] on td "0.1:CAM01" at bounding box center [67, 144] width 51 height 19
copy td "0.1:CAM01"
drag, startPoint x: 82, startPoint y: 162, endPoint x: 54, endPoint y: 159, distance: 28.4
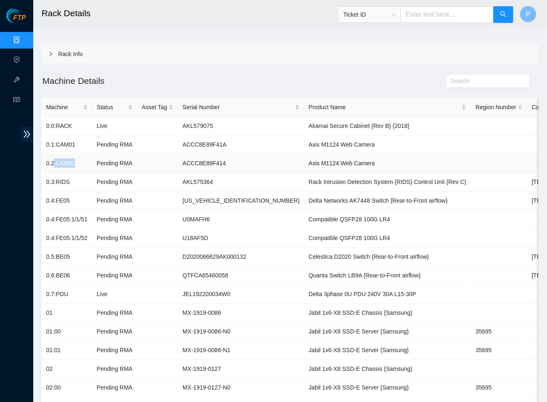
click at [54, 159] on td "0.2:CAM02" at bounding box center [67, 163] width 51 height 19
drag, startPoint x: 89, startPoint y: 160, endPoint x: 107, endPoint y: 167, distance: 19.4
click at [92, 162] on td "0.2:CAM02" at bounding box center [67, 163] width 51 height 19
drag, startPoint x: 87, startPoint y: 162, endPoint x: 45, endPoint y: 162, distance: 41.6
click at [45, 162] on td "0.2:CAM02" at bounding box center [67, 163] width 51 height 19
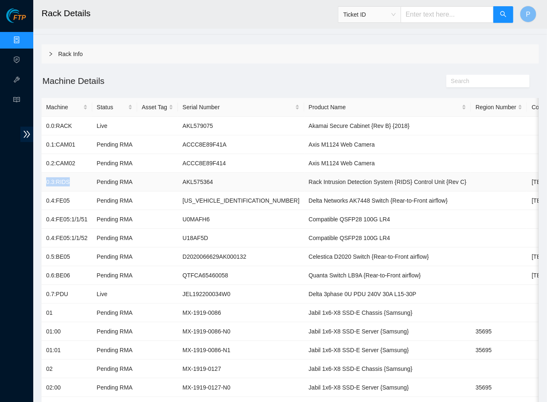
drag, startPoint x: 72, startPoint y: 181, endPoint x: 44, endPoint y: 178, distance: 28.0
click at [44, 178] on td "0.3:RIDS" at bounding box center [67, 182] width 51 height 19
drag, startPoint x: 80, startPoint y: 199, endPoint x: 46, endPoint y: 196, distance: 34.2
click at [46, 196] on td "0.4:FE05" at bounding box center [67, 201] width 51 height 19
drag, startPoint x: 93, startPoint y: 214, endPoint x: 46, endPoint y: 214, distance: 47.4
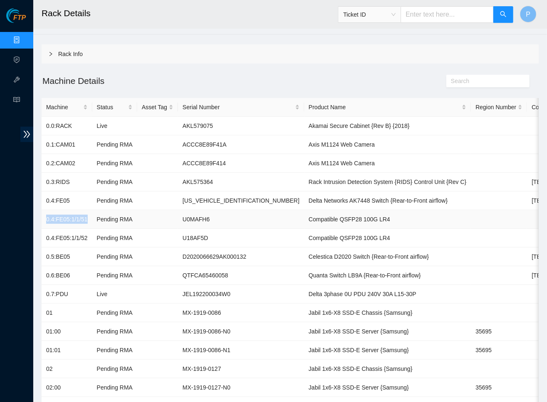
click at [46, 214] on td "0.4:FE05:1/1/51" at bounding box center [67, 219] width 51 height 19
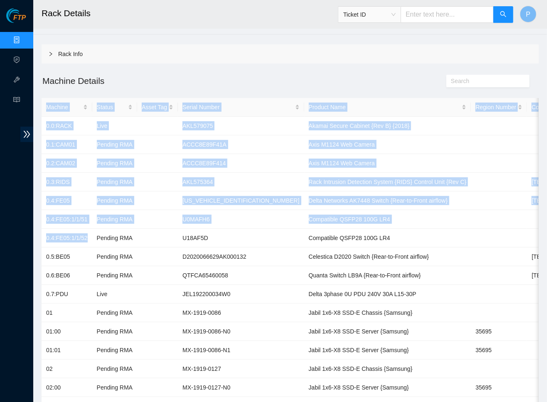
drag, startPoint x: 91, startPoint y: 237, endPoint x: 38, endPoint y: 235, distance: 52.8
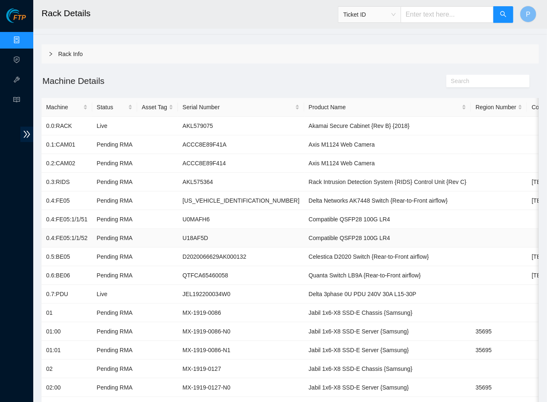
drag, startPoint x: 47, startPoint y: 234, endPoint x: 57, endPoint y: 234, distance: 10.0
click at [47, 234] on td "0.4:FE05:1/1/52" at bounding box center [67, 238] width 51 height 19
drag, startPoint x: 92, startPoint y: 234, endPoint x: 44, endPoint y: 234, distance: 47.8
click at [44, 234] on td "0.4:FE05:1/1/52" at bounding box center [67, 238] width 51 height 19
drag, startPoint x: 76, startPoint y: 256, endPoint x: 47, endPoint y: 253, distance: 30.1
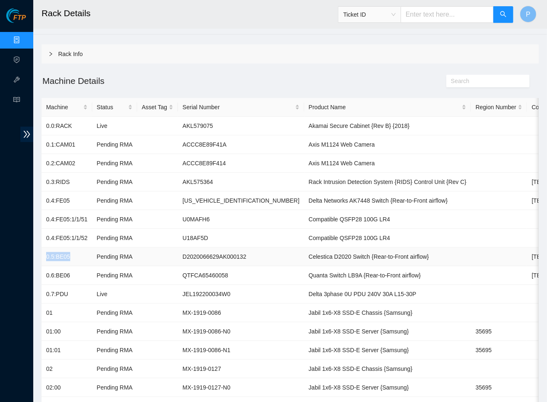
click at [47, 253] on td "0.5:BE05" at bounding box center [67, 257] width 51 height 19
drag, startPoint x: 85, startPoint y: 249, endPoint x: 64, endPoint y: 258, distance: 22.9
click at [64, 258] on td "0.5:BE05" at bounding box center [67, 257] width 51 height 19
drag, startPoint x: 76, startPoint y: 275, endPoint x: 44, endPoint y: 273, distance: 31.7
click at [44, 273] on td "0.6:BE06" at bounding box center [67, 275] width 51 height 19
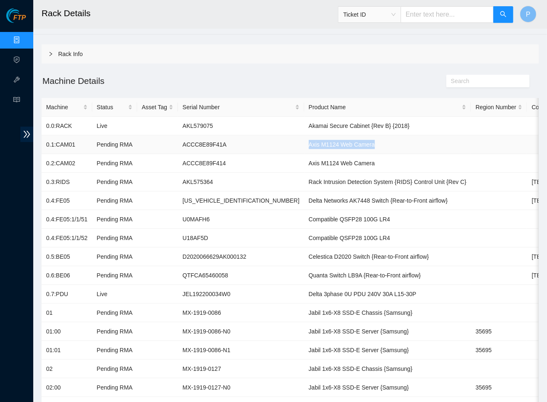
drag, startPoint x: 357, startPoint y: 145, endPoint x: 265, endPoint y: 143, distance: 91.4
click at [304, 143] on td "Axis M1124 Web Camera" at bounding box center [387, 144] width 167 height 19
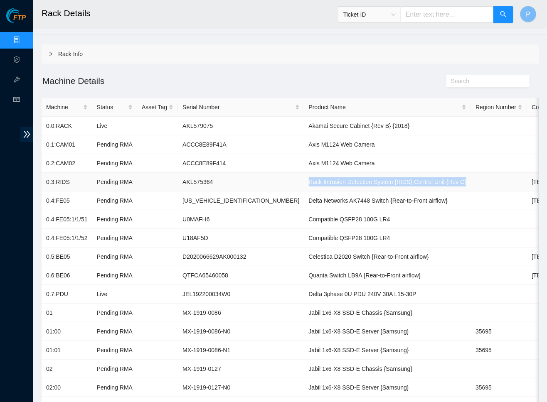
drag, startPoint x: 452, startPoint y: 179, endPoint x: 265, endPoint y: 179, distance: 187.4
click at [265, 179] on tr "0.3:RIDS Pending RMA AKL575364 Rack Intrusion Detection System {RIDS} Control U…" at bounding box center [393, 182] width 703 height 19
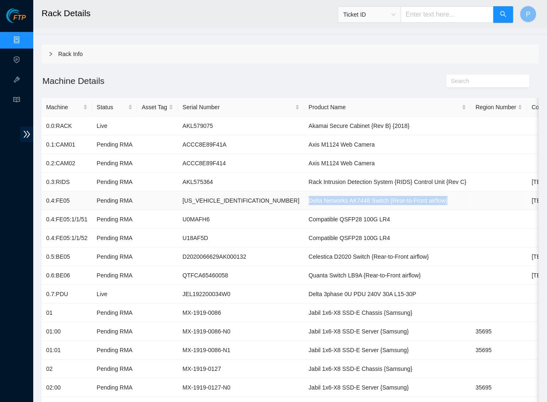
drag, startPoint x: 430, startPoint y: 199, endPoint x: 266, endPoint y: 201, distance: 163.3
click at [304, 201] on td "Delta Networks AK7448 Switch {Rear-to-Front airflow}" at bounding box center [387, 201] width 167 height 19
drag, startPoint x: 362, startPoint y: 215, endPoint x: 289, endPoint y: 220, distance: 73.7
click at [304, 222] on td "Compatible QSFP28 100G LR4" at bounding box center [387, 219] width 167 height 19
click at [304, 218] on td "Compatible QSFP28 100G LR4" at bounding box center [387, 219] width 167 height 19
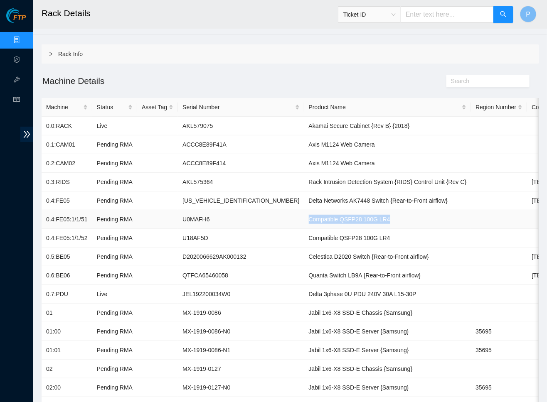
drag, startPoint x: 370, startPoint y: 216, endPoint x: 267, endPoint y: 217, distance: 103.0
click at [304, 217] on td "Compatible QSFP28 100G LR4" at bounding box center [387, 219] width 167 height 19
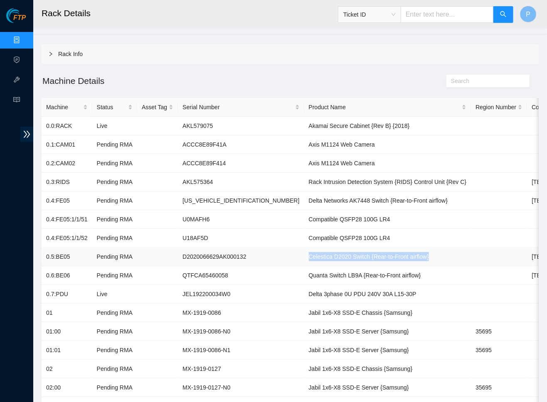
drag, startPoint x: 407, startPoint y: 253, endPoint x: 268, endPoint y: 253, distance: 138.8
click at [304, 253] on td "Celestica D2020 Switch {Rear-to-Front airflow}" at bounding box center [387, 257] width 167 height 19
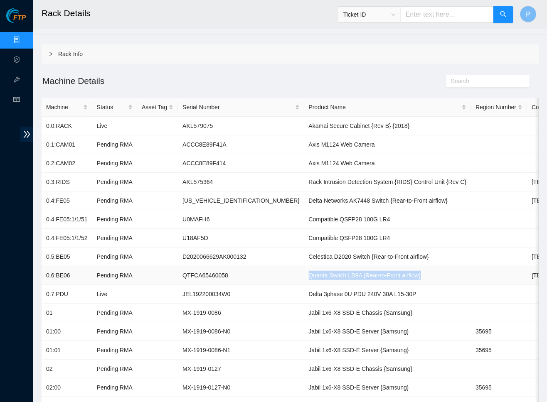
drag, startPoint x: 395, startPoint y: 270, endPoint x: 266, endPoint y: 274, distance: 128.4
click at [304, 275] on td "Quanta Switch LB9A {Rear-to-Front airflow}" at bounding box center [387, 275] width 167 height 19
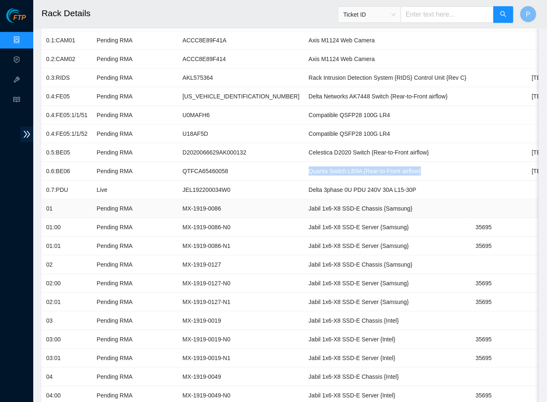
scroll to position [176, 0]
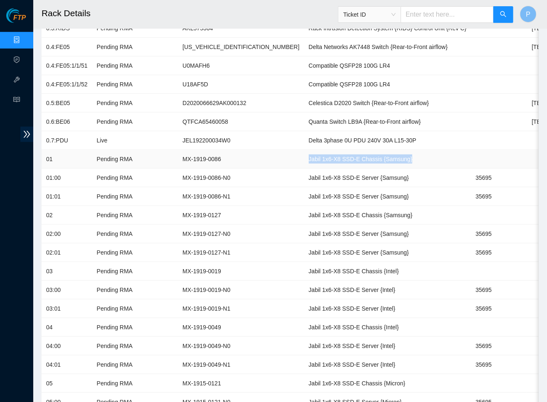
drag, startPoint x: 387, startPoint y: 151, endPoint x: 263, endPoint y: 153, distance: 123.8
click at [263, 153] on tr "01 Pending RMA MX-1919-0086 Jabil 1x6-X8 SSD-E Chassis {Samsung}" at bounding box center [393, 159] width 703 height 19
click at [304, 156] on td "Jabil 1x6-X8 SSD-E Chassis {Samsung}" at bounding box center [387, 159] width 167 height 19
drag, startPoint x: 381, startPoint y: 156, endPoint x: 270, endPoint y: 154, distance: 111.0
click at [304, 154] on td "Jabil 1x6-X8 SSD-E Chassis {Samsung}" at bounding box center [387, 159] width 167 height 19
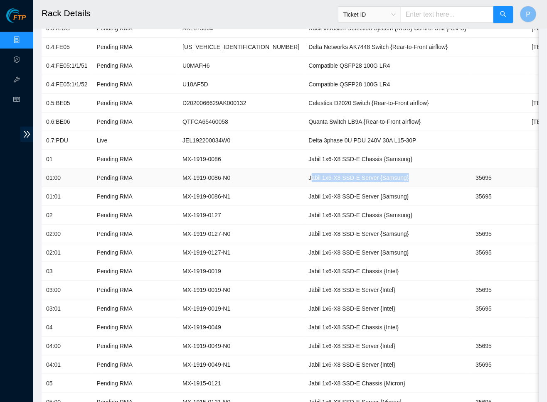
drag, startPoint x: 374, startPoint y: 172, endPoint x: 270, endPoint y: 173, distance: 104.3
click at [304, 173] on td "Jabil 1x6-X8 SSD-E Server {Samsung}" at bounding box center [387, 178] width 167 height 19
drag, startPoint x: 378, startPoint y: 174, endPoint x: 267, endPoint y: 174, distance: 110.9
click at [304, 174] on td "Jabil 1x6-X8 SSD-E Server {Samsung}" at bounding box center [387, 178] width 167 height 19
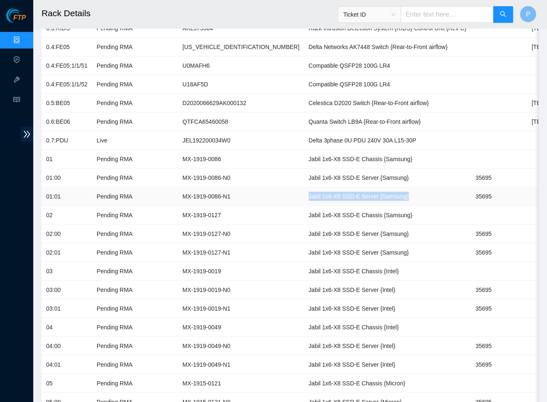
drag, startPoint x: 378, startPoint y: 191, endPoint x: 269, endPoint y: 192, distance: 108.5
click at [304, 192] on td "Jabil 1x6-X8 SSD-E Server {Samsung}" at bounding box center [387, 196] width 167 height 19
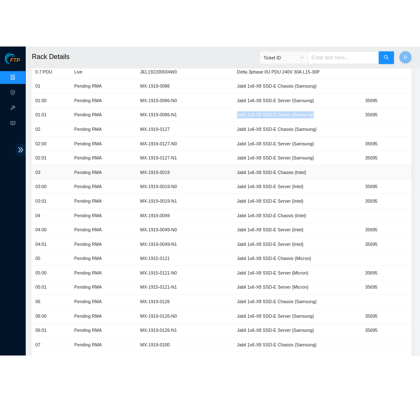
scroll to position [268, 0]
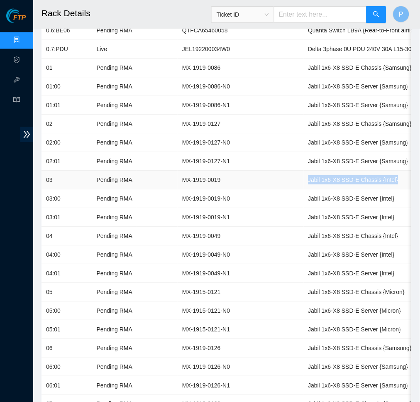
drag, startPoint x: 377, startPoint y: 172, endPoint x: 267, endPoint y: 176, distance: 110.2
click at [304, 176] on td "Jabil 1x6-X8 SSD-E Chassis {Intel}" at bounding box center [387, 180] width 167 height 19
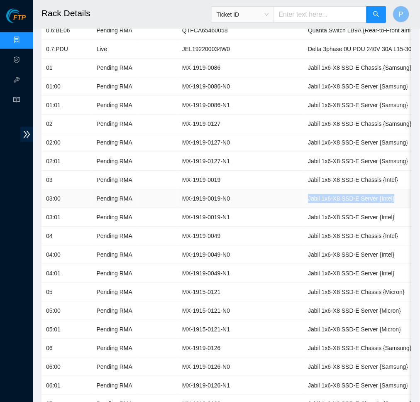
drag, startPoint x: 371, startPoint y: 186, endPoint x: 391, endPoint y: 193, distance: 21.4
click at [391, 193] on td "Jabil 1x6-X8 SSD-E Server {Intel}" at bounding box center [387, 198] width 167 height 19
drag, startPoint x: 387, startPoint y: 286, endPoint x: 270, endPoint y: 286, distance: 116.8
click at [304, 286] on td "Jabil 1x6-X8 SSD-E Chassis {Micron}" at bounding box center [387, 292] width 167 height 19
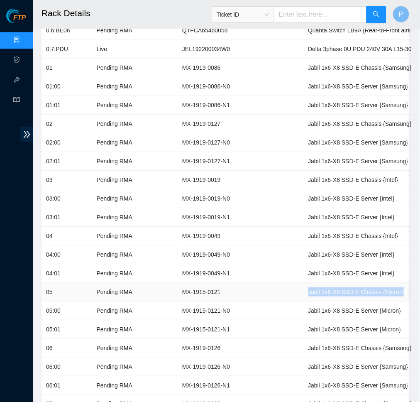
drag, startPoint x: 269, startPoint y: 286, endPoint x: 379, endPoint y: 282, distance: 109.8
click at [379, 283] on td "Jabil 1x6-X8 SSD-E Chassis {Micron}" at bounding box center [387, 292] width 167 height 19
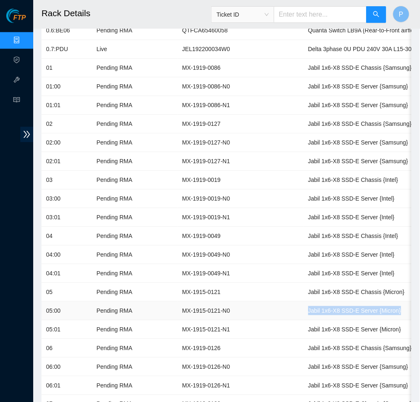
drag, startPoint x: 270, startPoint y: 303, endPoint x: 367, endPoint y: 303, distance: 97.2
click at [367, 303] on td "Jabil 1x6-X8 SSD-E Server {Micron}" at bounding box center [387, 311] width 167 height 19
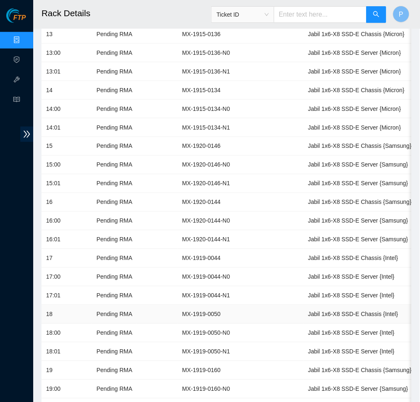
scroll to position [0, 0]
click at [177, 305] on td at bounding box center [157, 314] width 41 height 19
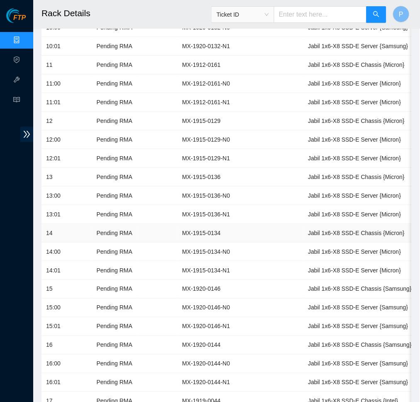
scroll to position [770, 0]
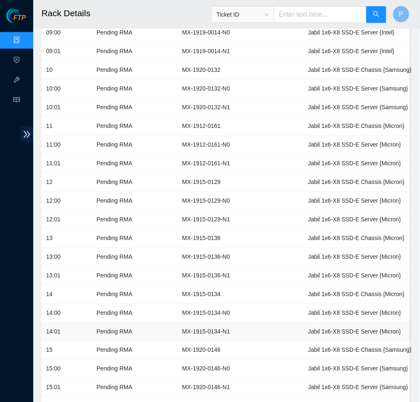
click at [337, 322] on td "Jabil 1x6-X8 SSD-E Server {Micron}" at bounding box center [387, 331] width 167 height 19
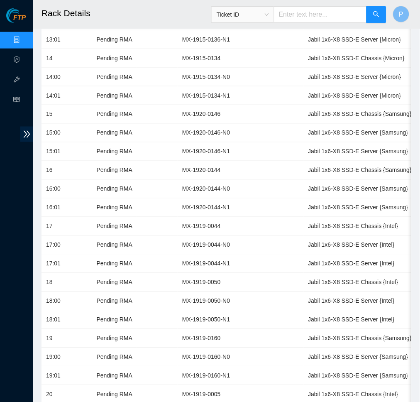
scroll to position [949, 0]
